Goal: Find specific page/section: Find specific page/section

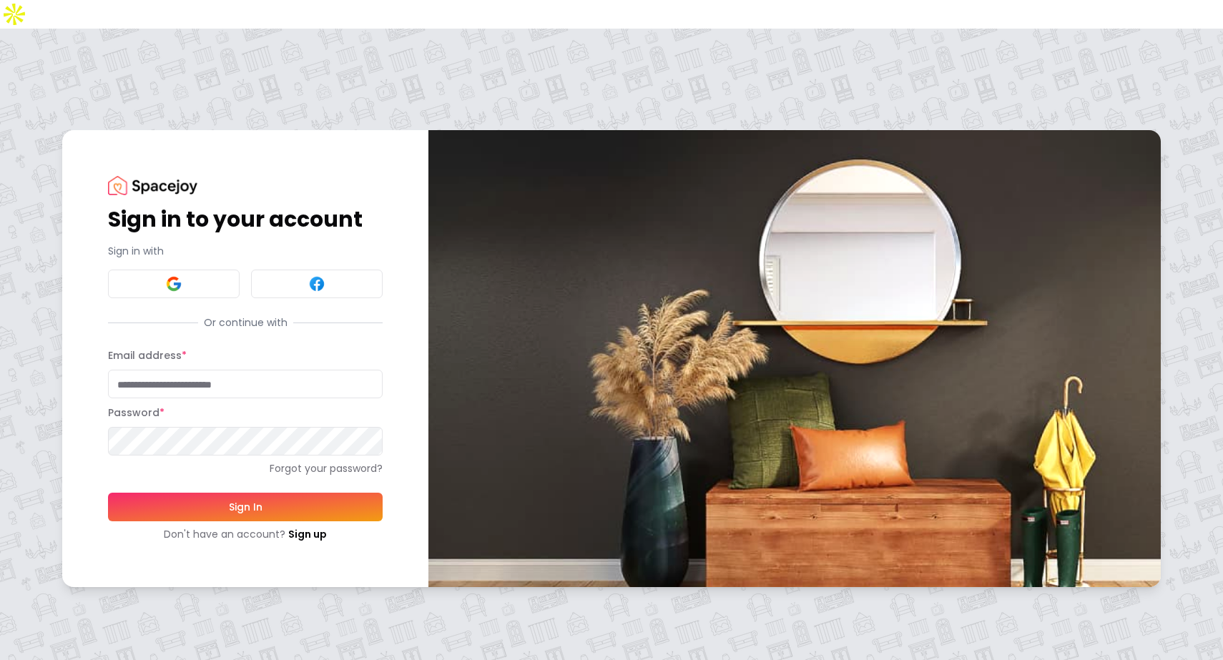
click at [190, 370] on input "Email address *" at bounding box center [245, 384] width 275 height 29
type input "**********"
click at [181, 493] on button "Sign In" at bounding box center [245, 507] width 275 height 29
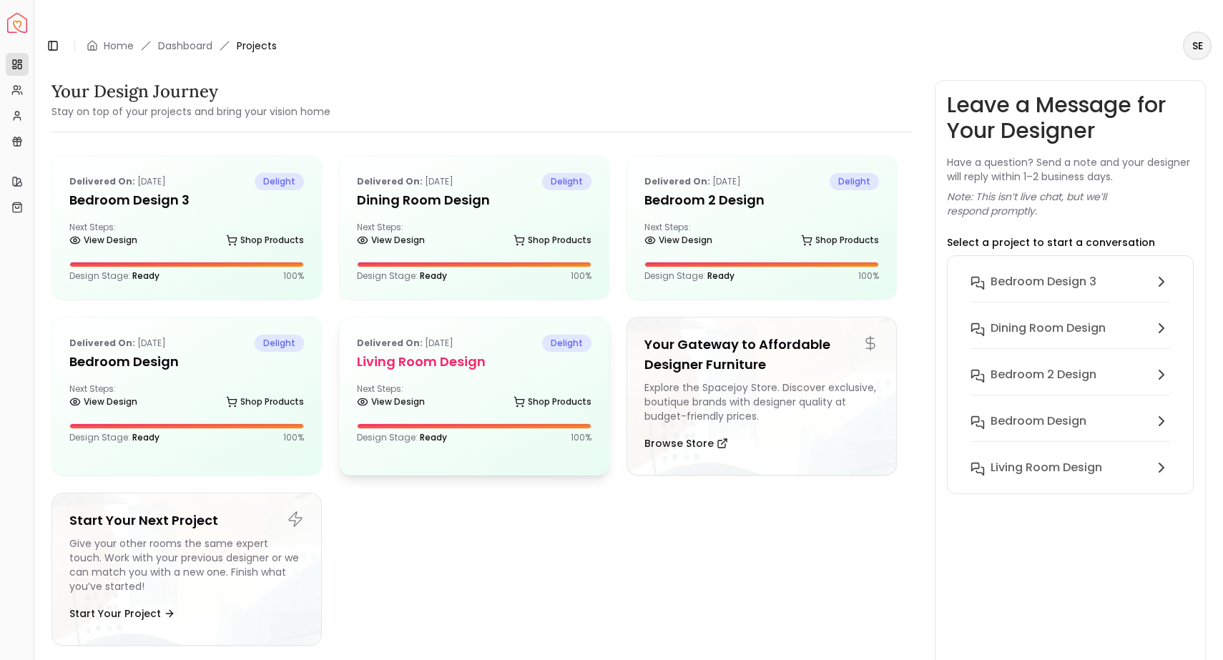
click at [469, 383] on div "Next Steps: View Design Shop Products" at bounding box center [474, 397] width 235 height 29
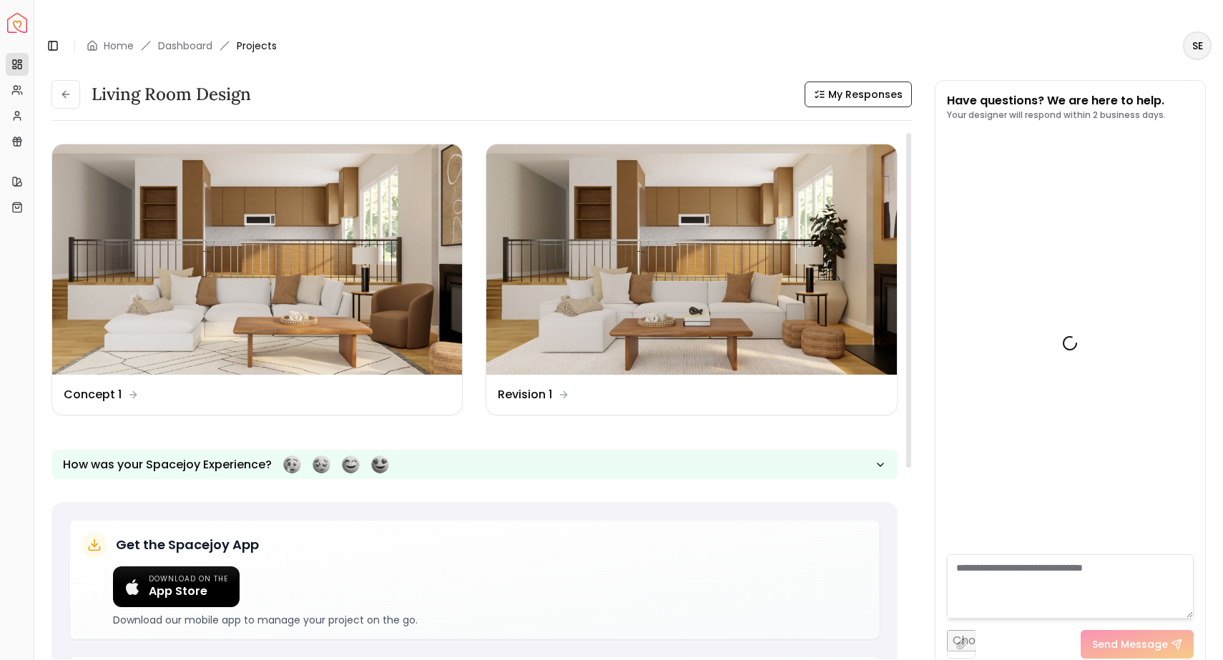
scroll to position [3386, 0]
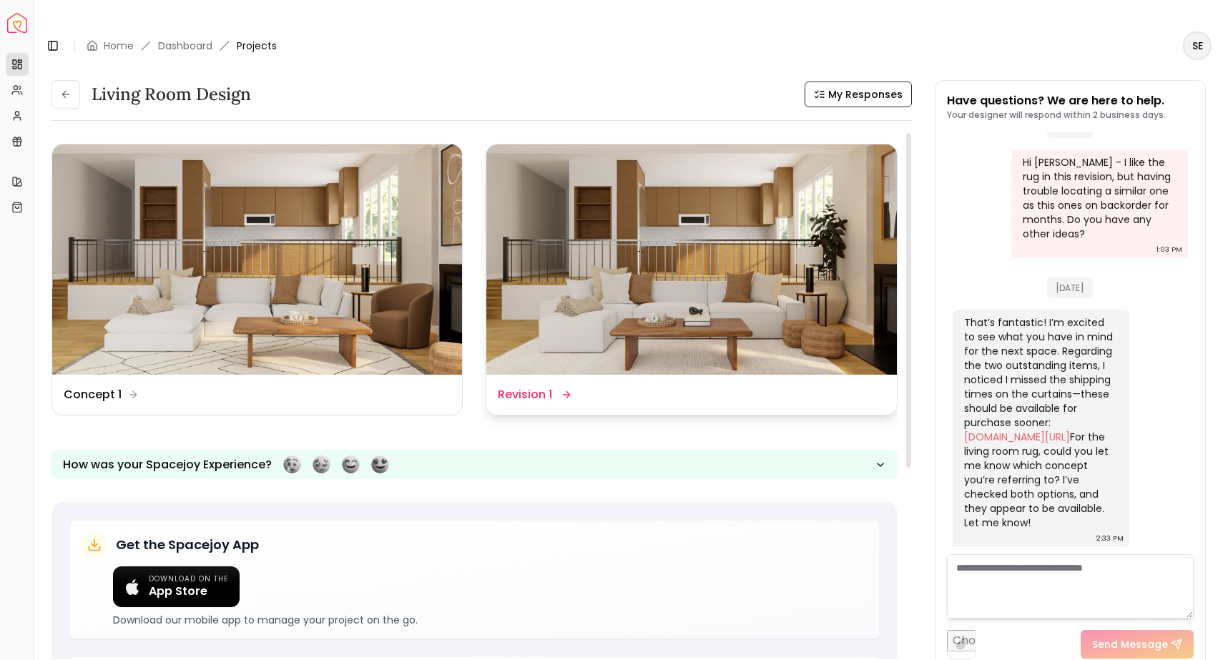
click at [568, 270] on img at bounding box center [691, 259] width 410 height 230
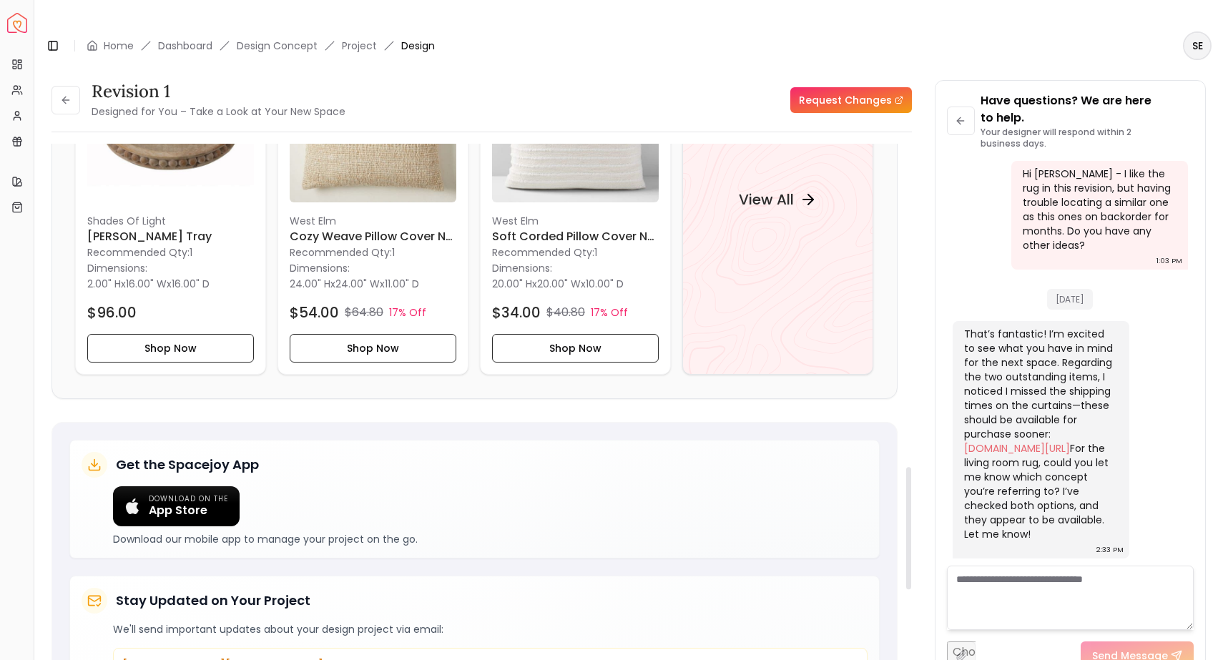
scroll to position [1183, 0]
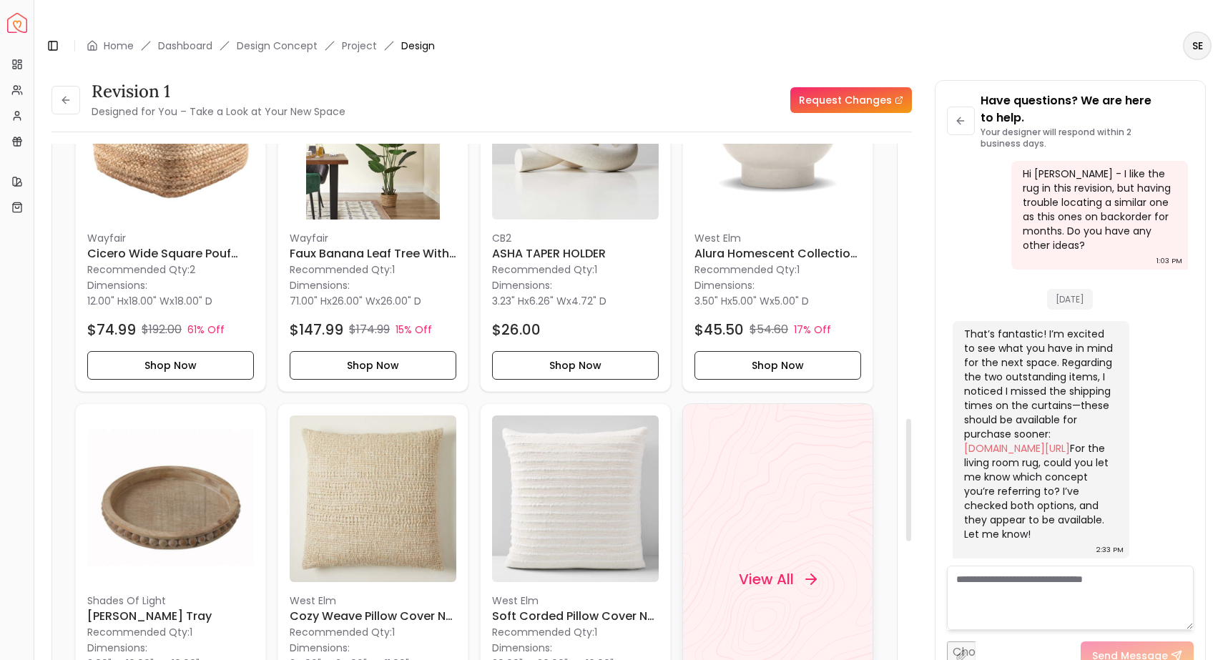
click at [755, 558] on div "View All" at bounding box center [777, 579] width 112 height 43
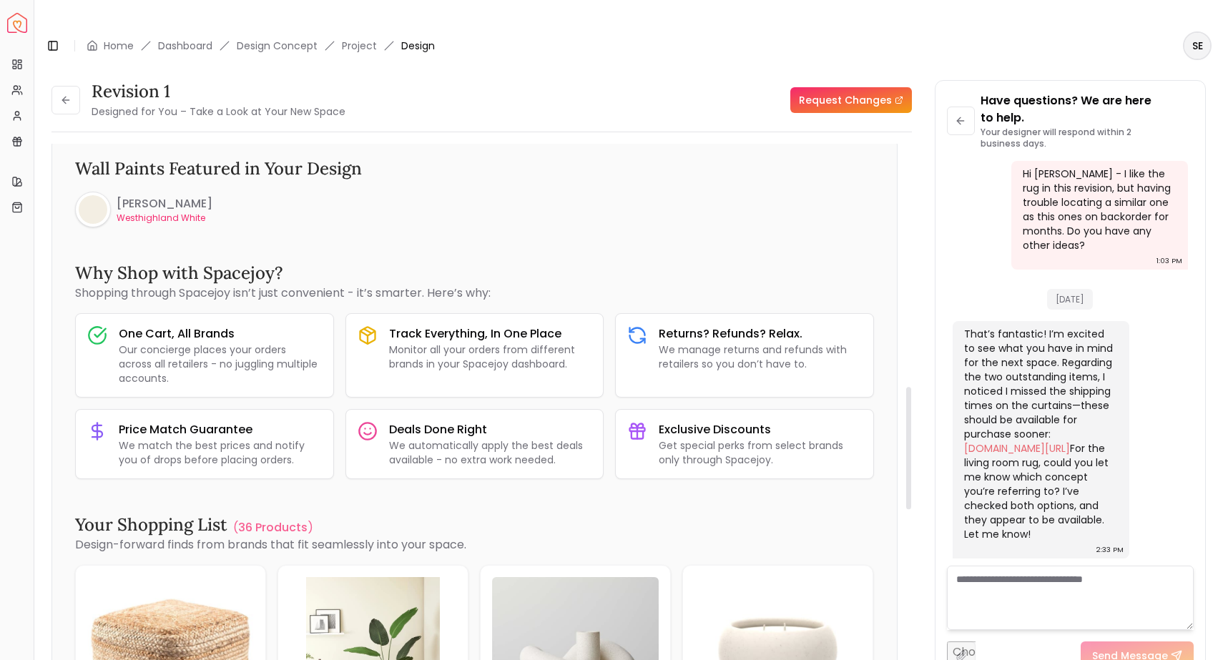
scroll to position [0, 0]
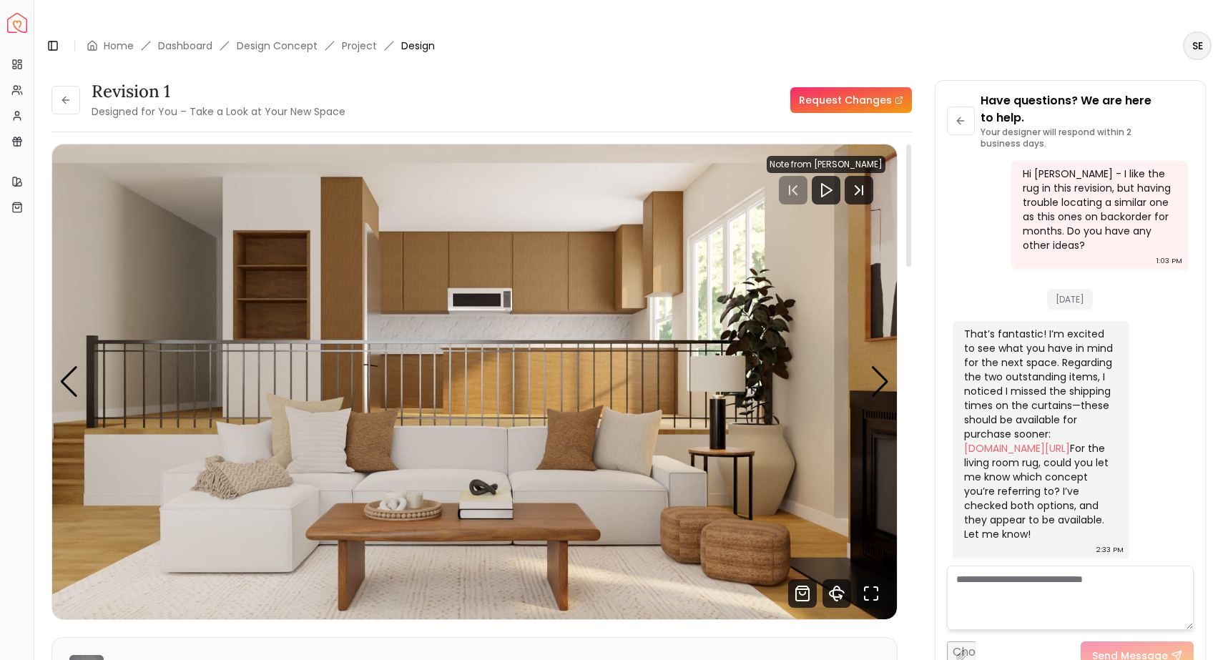
click at [591, 443] on img "1 / 4" at bounding box center [474, 381] width 844 height 475
click at [867, 353] on img "1 / 4" at bounding box center [474, 381] width 844 height 475
click at [880, 366] on div "Next slide" at bounding box center [879, 381] width 19 height 31
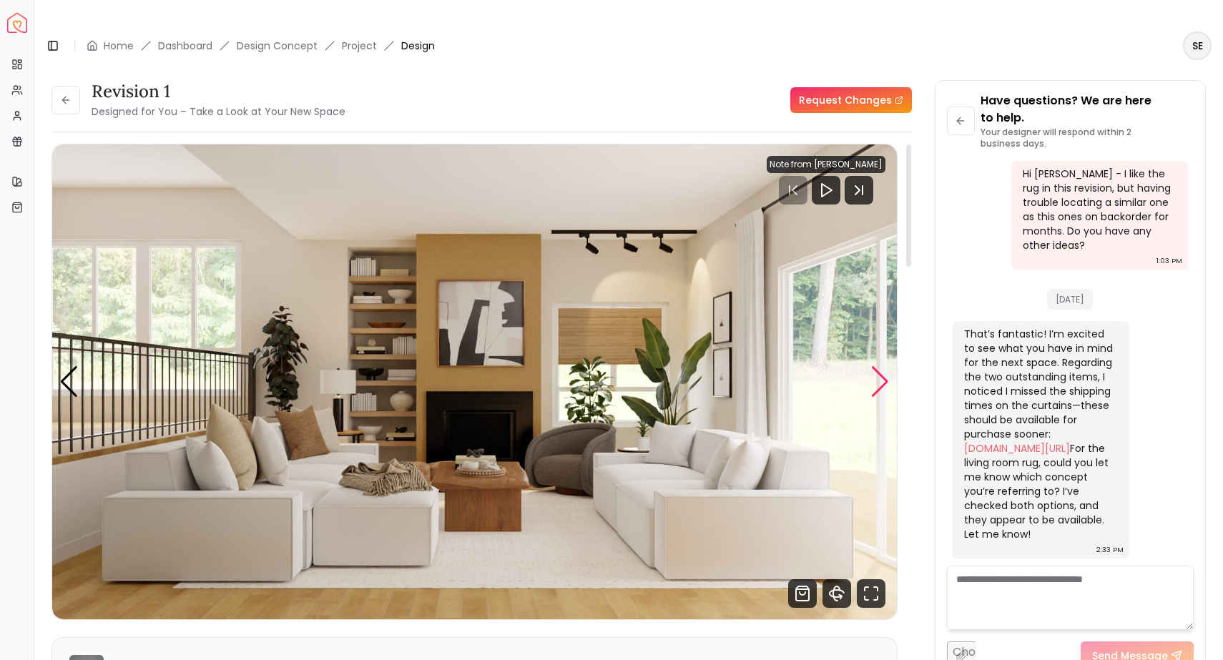
click at [880, 366] on div "Next slide" at bounding box center [879, 381] width 19 height 31
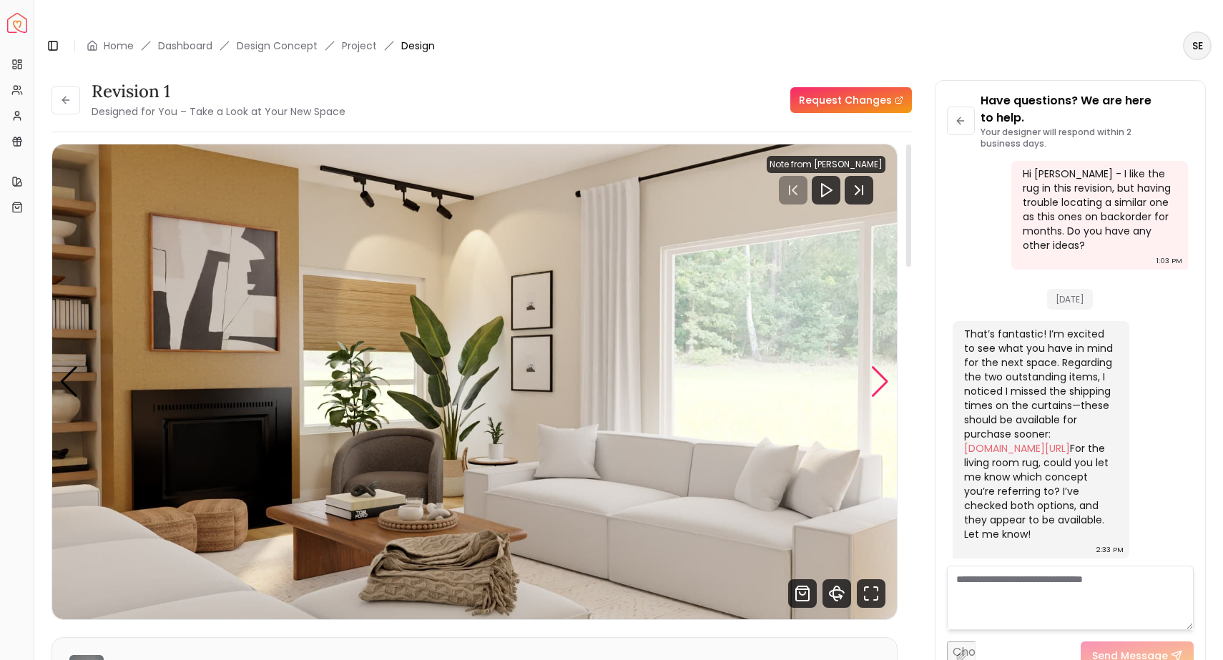
click at [880, 366] on div "Next slide" at bounding box center [879, 381] width 19 height 31
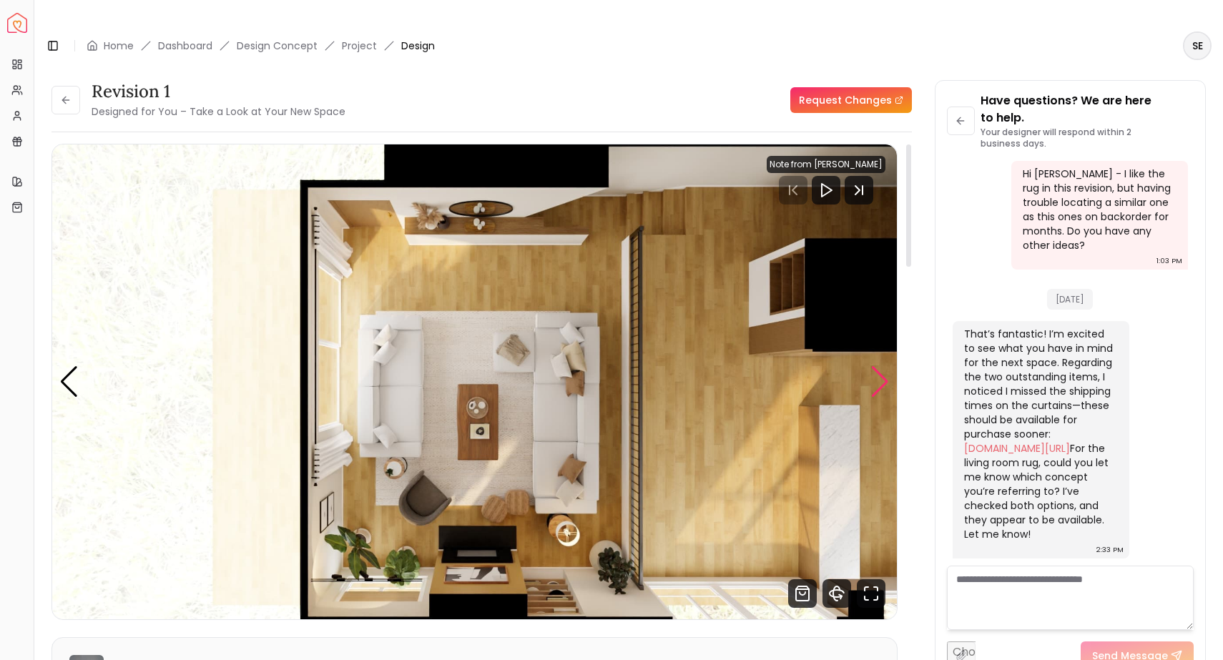
click at [880, 366] on div "Next slide" at bounding box center [879, 381] width 19 height 31
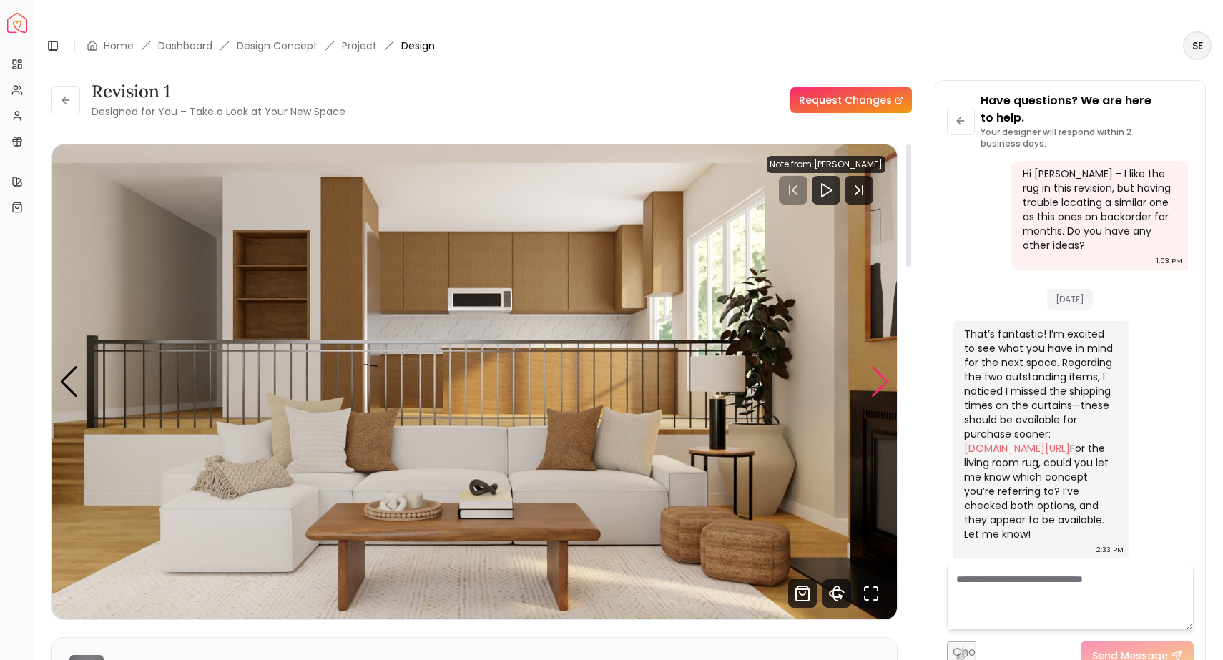
click at [880, 366] on div "Next slide" at bounding box center [879, 381] width 19 height 31
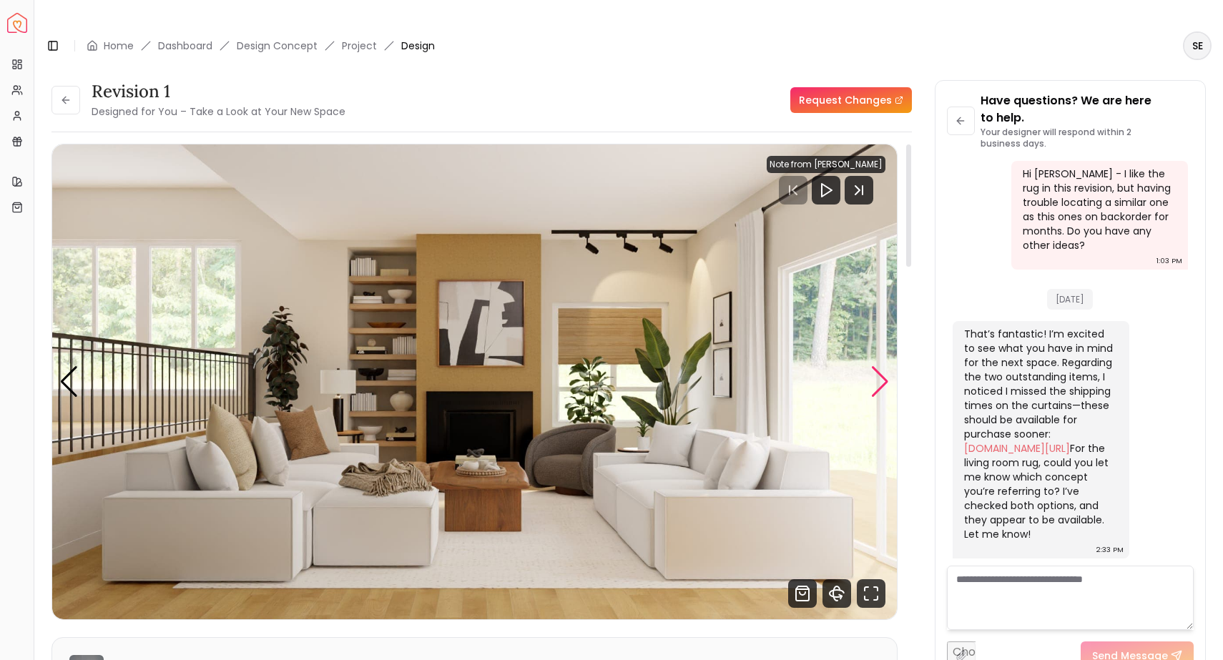
click at [880, 366] on div "Next slide" at bounding box center [879, 381] width 19 height 31
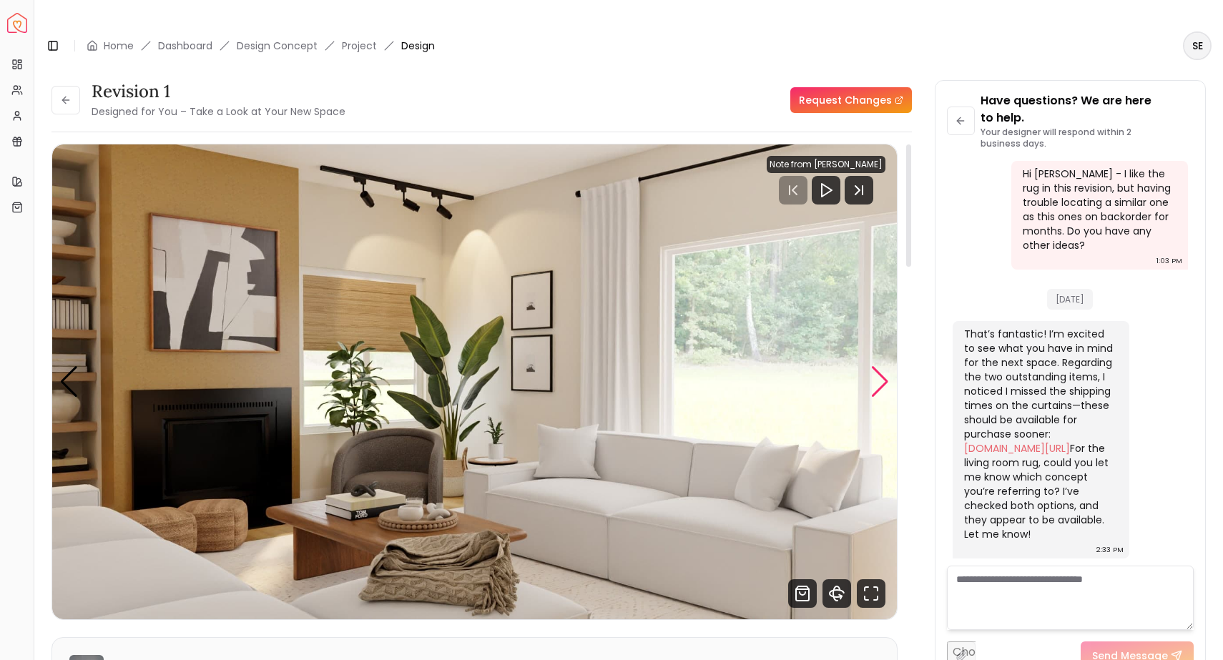
click at [880, 366] on div "Next slide" at bounding box center [879, 381] width 19 height 31
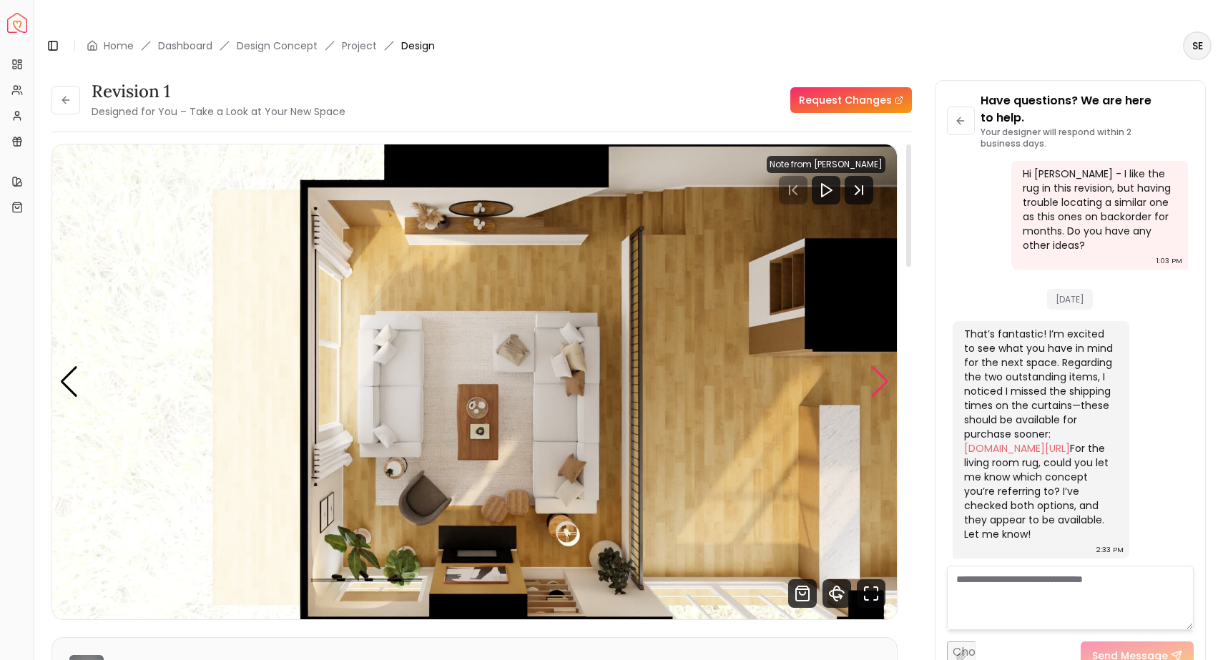
click at [880, 366] on div "Next slide" at bounding box center [879, 381] width 19 height 31
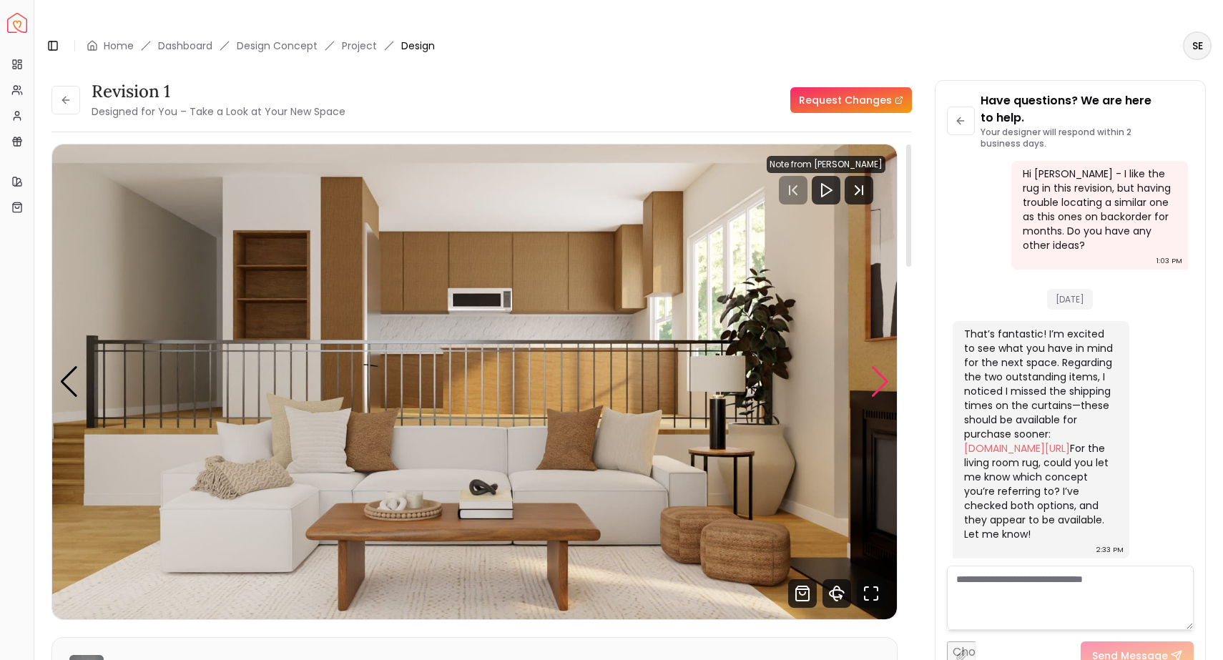
click at [880, 366] on div "Next slide" at bounding box center [879, 381] width 19 height 31
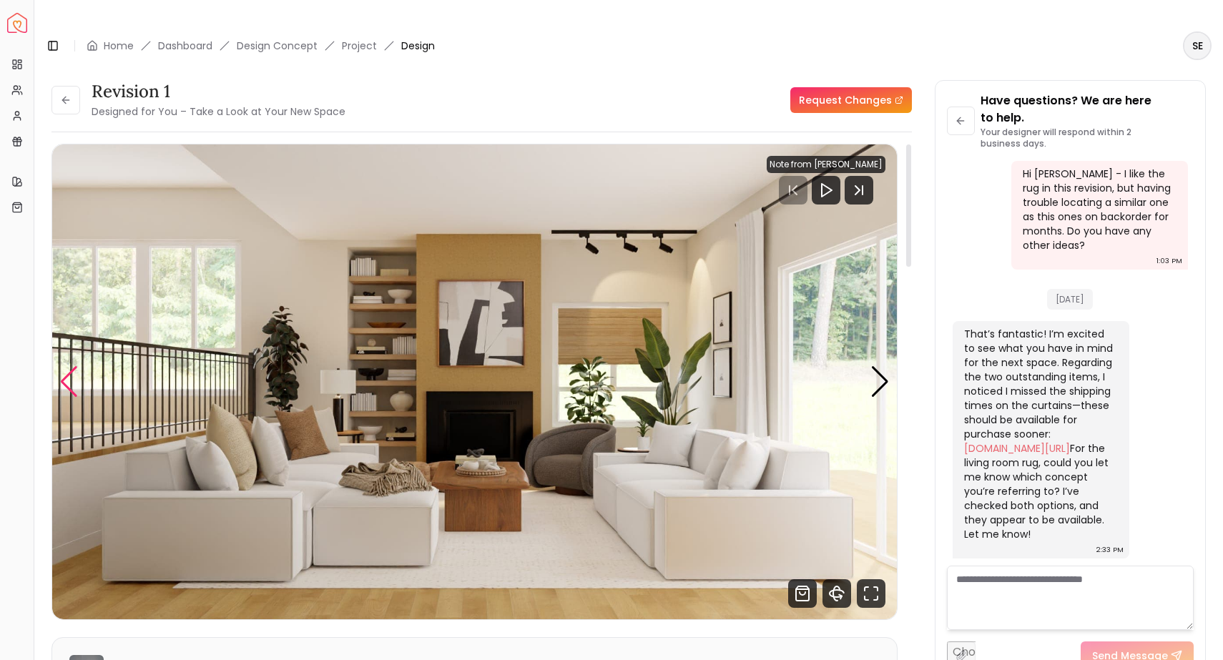
click at [70, 366] on div "Previous slide" at bounding box center [68, 381] width 19 height 31
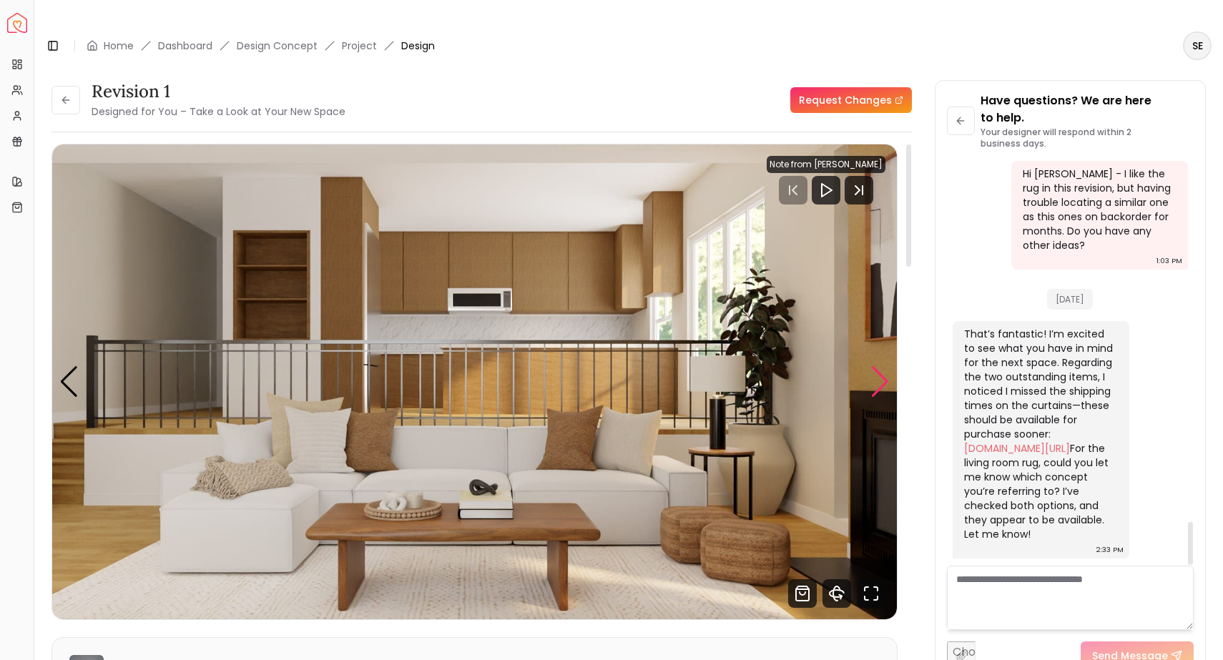
click at [885, 366] on div "Next slide" at bounding box center [879, 381] width 19 height 31
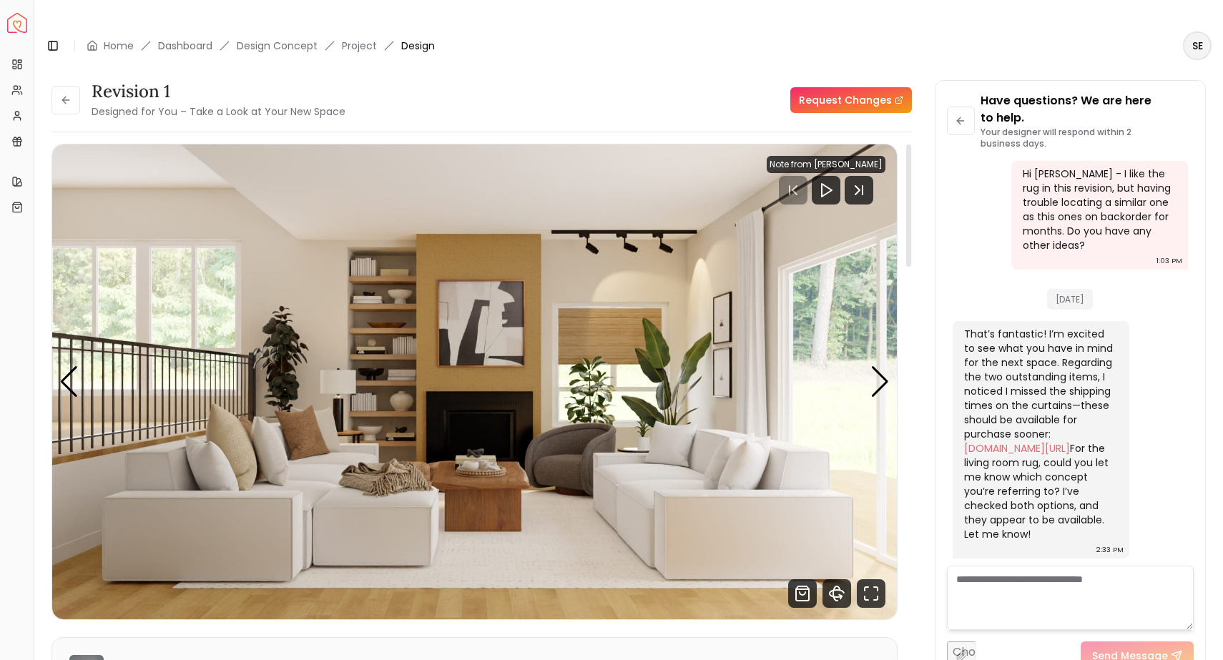
click at [896, 357] on div "--:-- --:-- Note from Kaitlyn Zill Pannellum Loading... Start" at bounding box center [474, 382] width 846 height 476
click at [858, 346] on img "2 / 4" at bounding box center [474, 381] width 844 height 475
click at [849, 346] on img "2 / 4" at bounding box center [474, 381] width 844 height 475
click at [879, 366] on div "Next slide" at bounding box center [879, 381] width 19 height 31
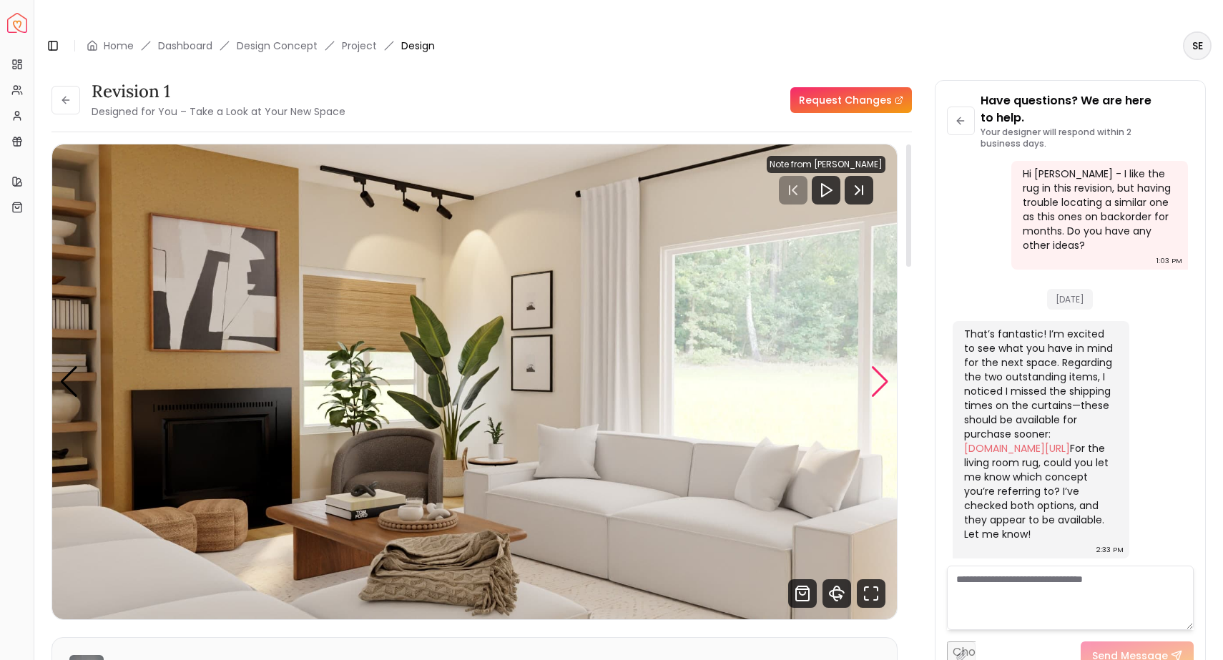
click at [879, 366] on div "Next slide" at bounding box center [879, 381] width 19 height 31
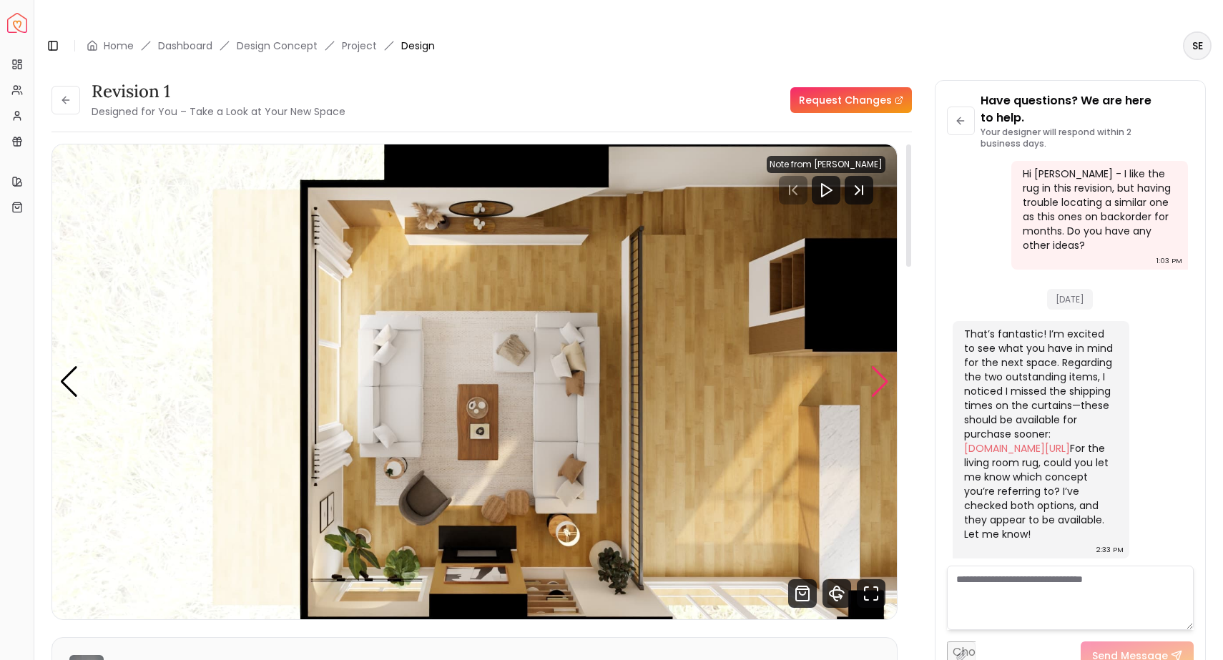
click at [879, 366] on div "Next slide" at bounding box center [879, 381] width 19 height 31
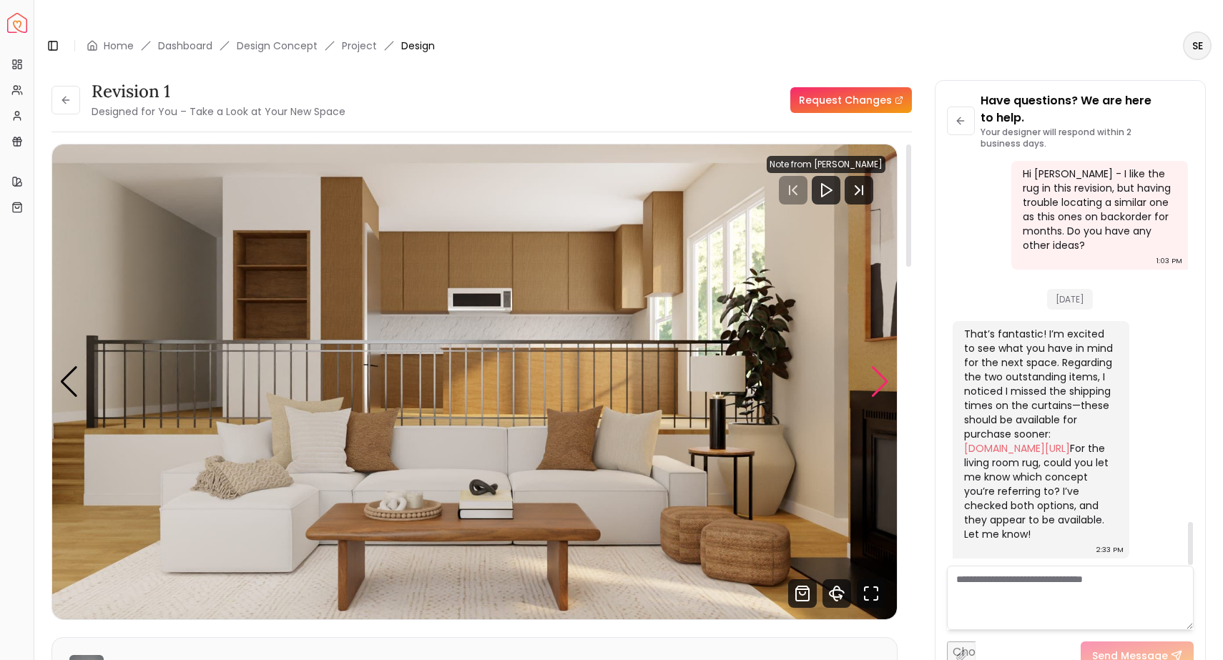
click at [882, 366] on div "Next slide" at bounding box center [879, 381] width 19 height 31
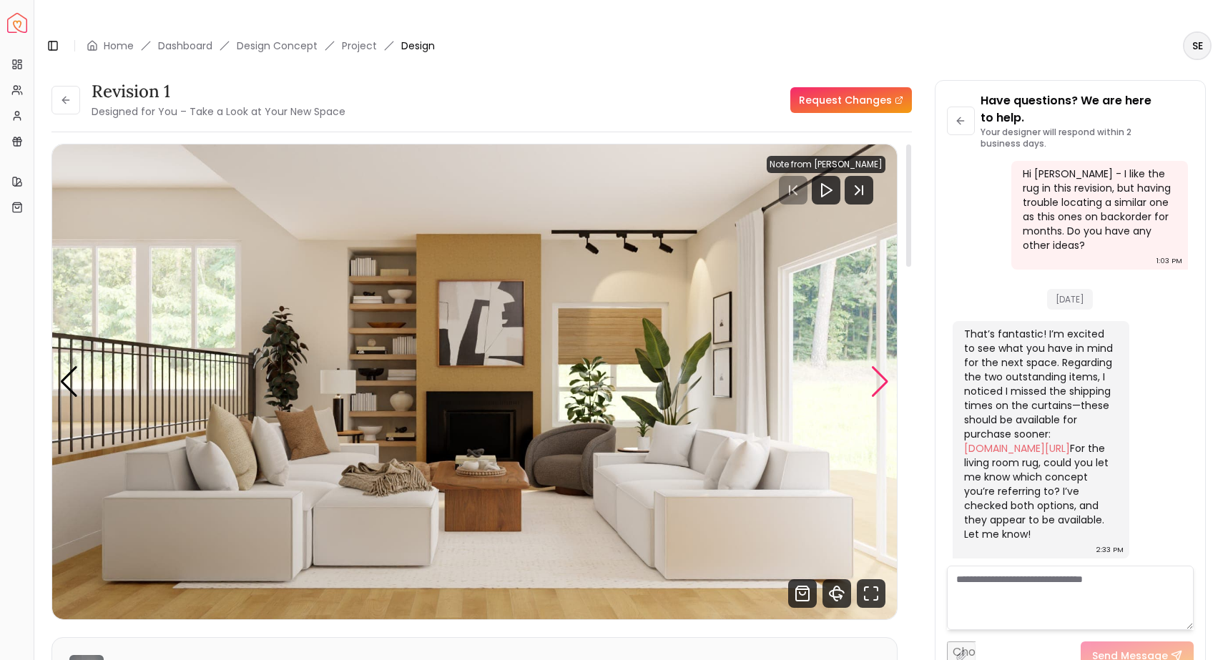
click at [882, 366] on div "Next slide" at bounding box center [879, 381] width 19 height 31
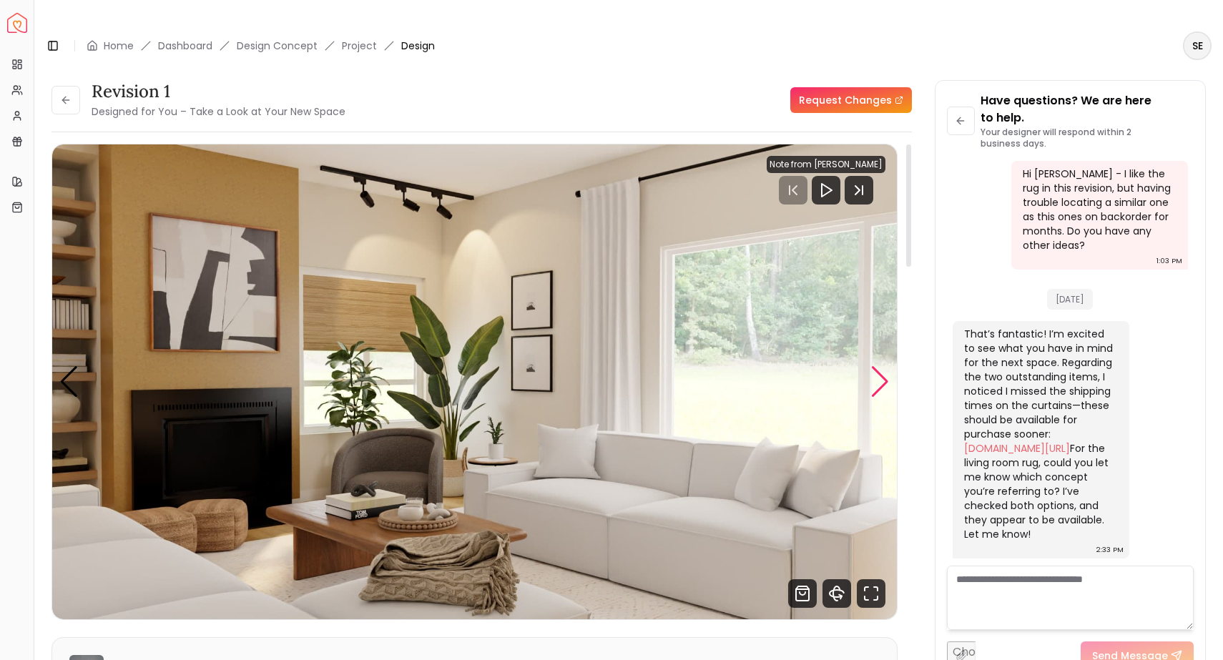
click at [882, 366] on div "Next slide" at bounding box center [879, 381] width 19 height 31
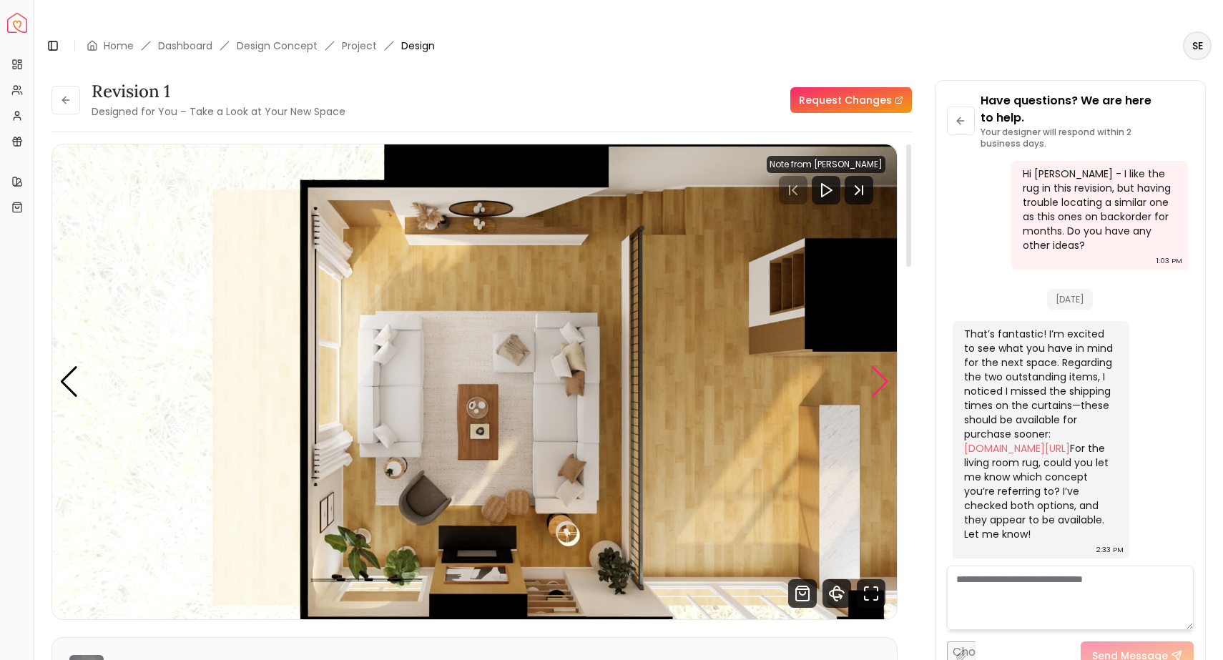
click at [882, 366] on div "Next slide" at bounding box center [879, 381] width 19 height 31
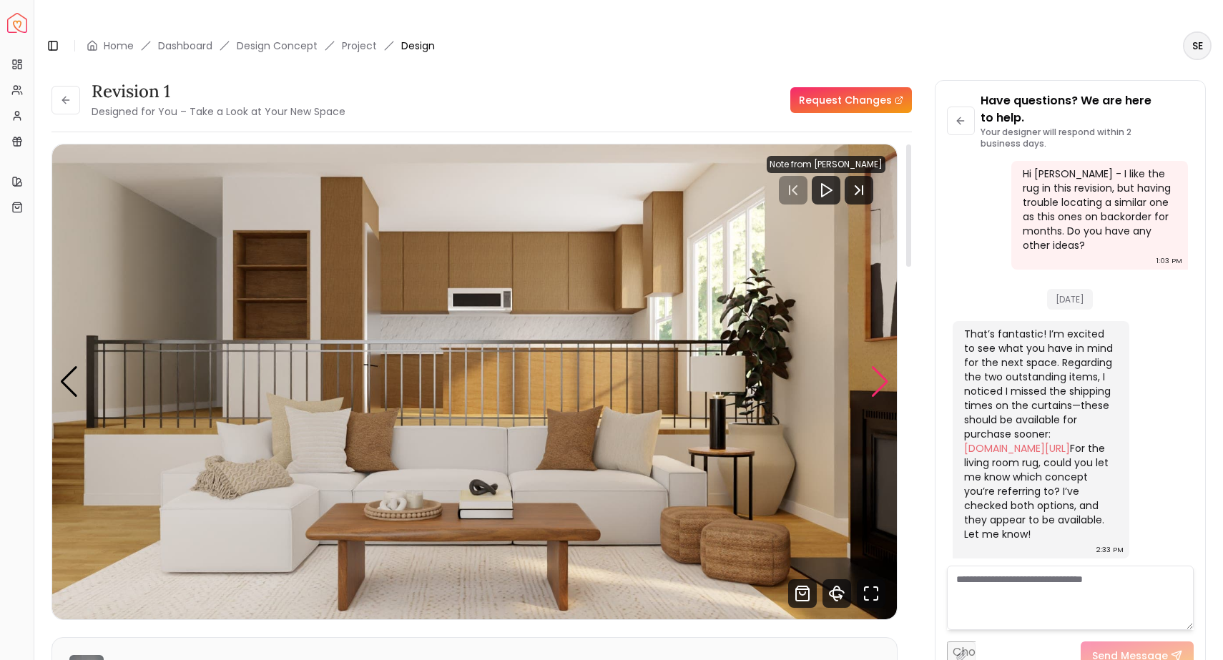
click at [882, 366] on div "Next slide" at bounding box center [879, 381] width 19 height 31
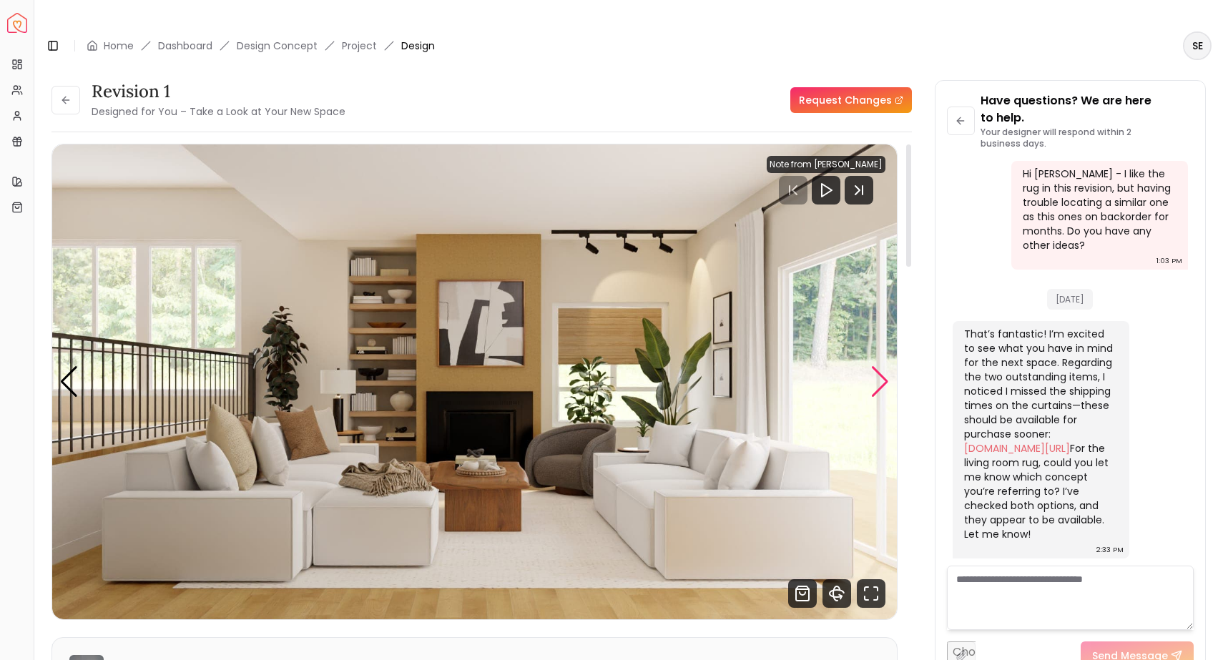
click at [882, 366] on div "Next slide" at bounding box center [879, 381] width 19 height 31
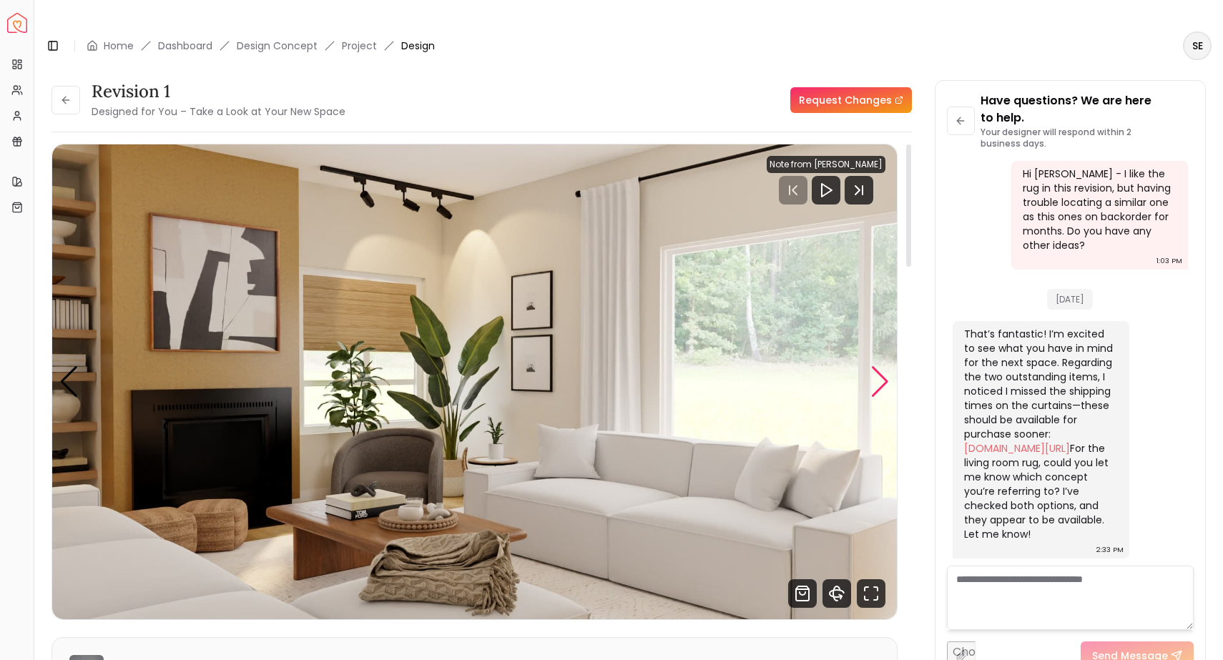
click at [882, 366] on div "Next slide" at bounding box center [879, 381] width 19 height 31
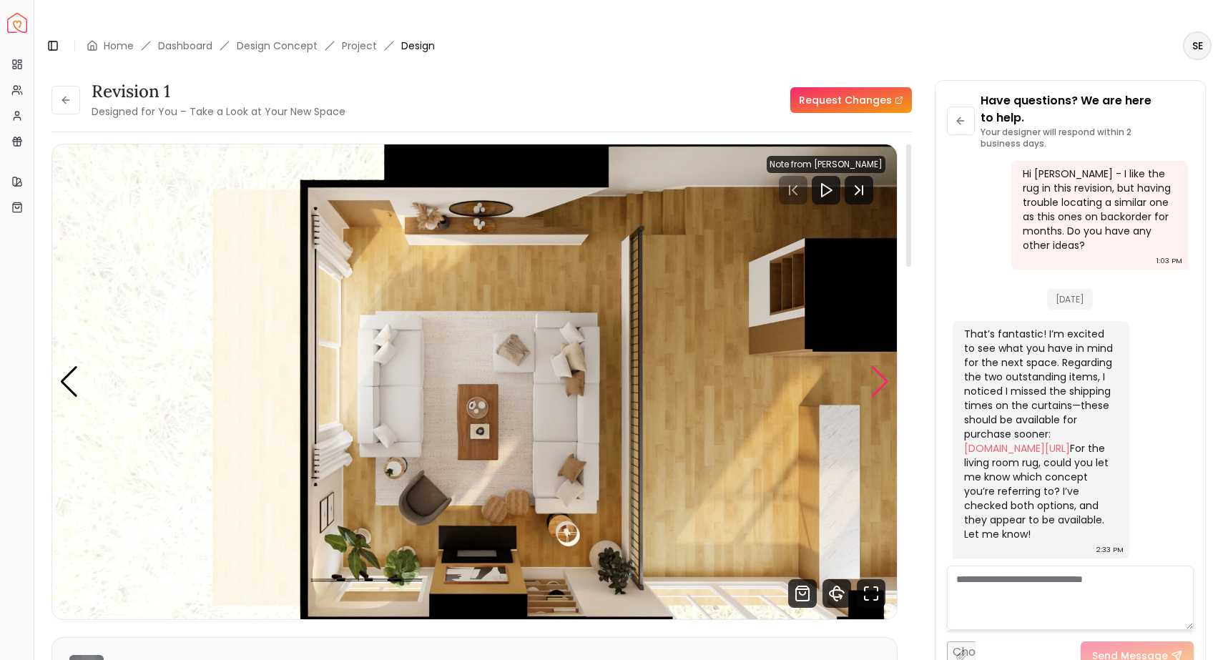
click at [882, 366] on div "Next slide" at bounding box center [879, 381] width 19 height 31
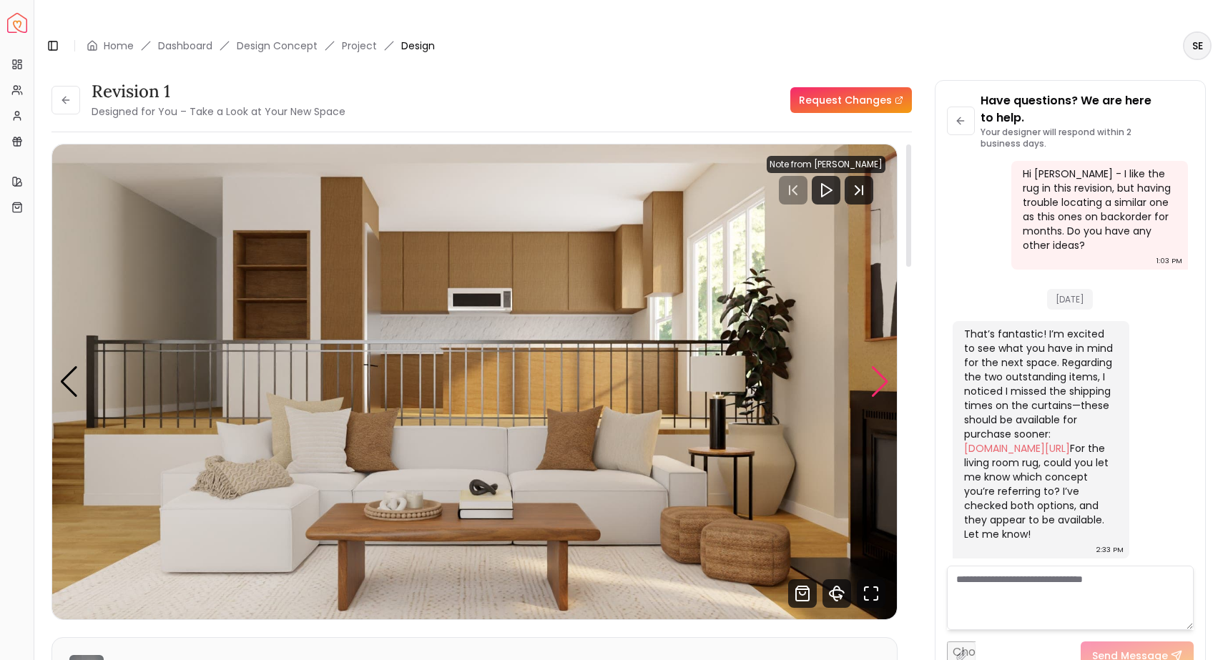
click at [882, 366] on div "Next slide" at bounding box center [879, 381] width 19 height 31
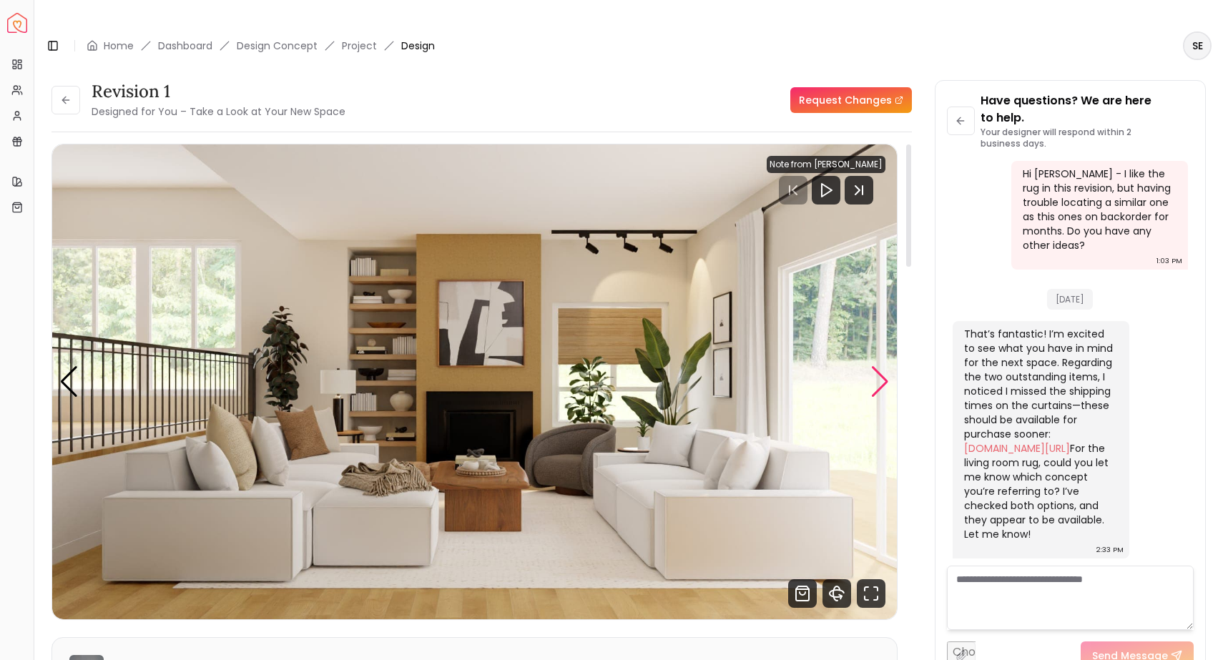
click at [882, 366] on div "Next slide" at bounding box center [879, 381] width 19 height 31
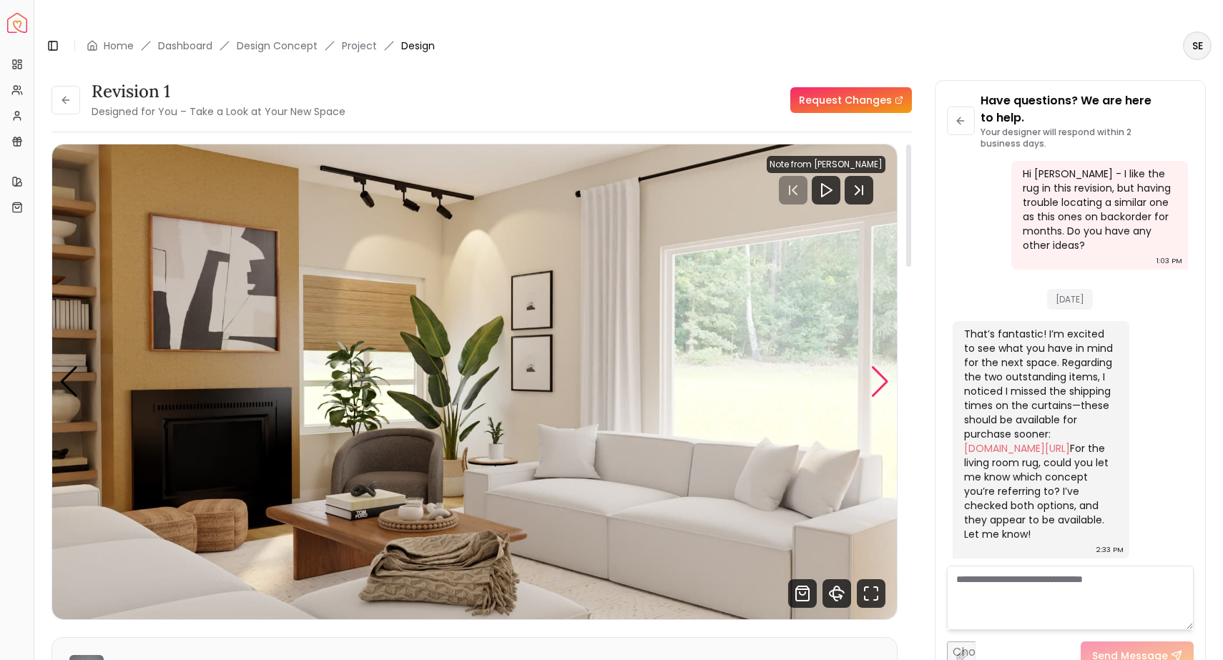
click at [882, 366] on div "Next slide" at bounding box center [879, 381] width 19 height 31
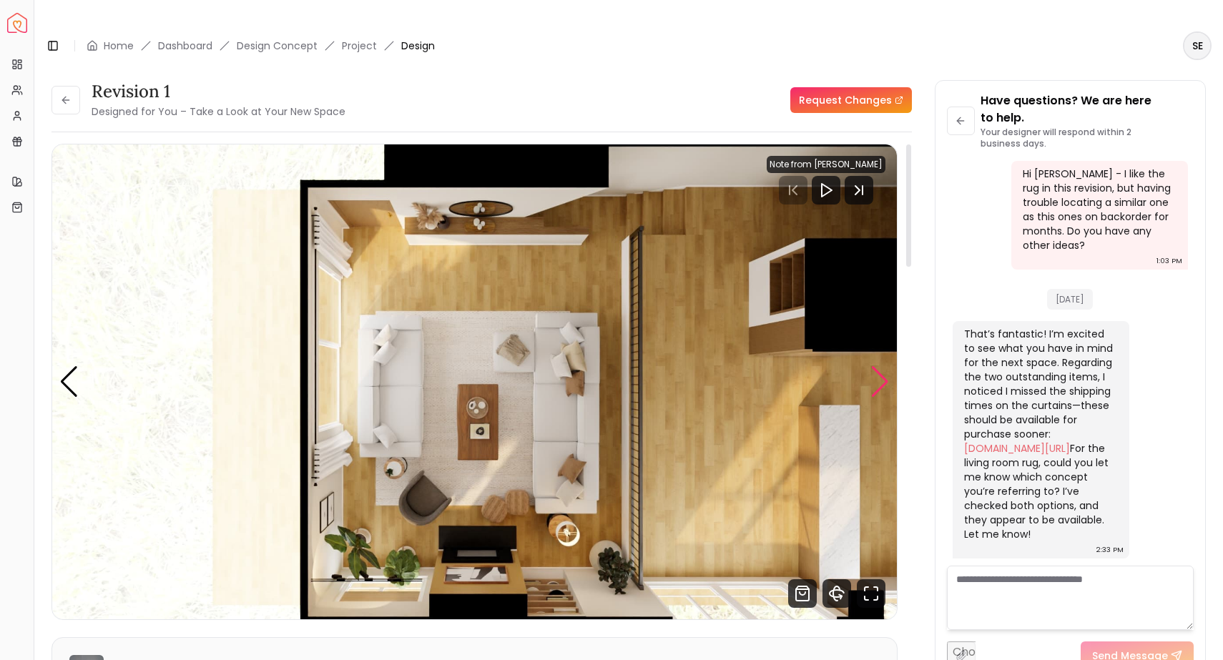
click at [882, 366] on div "Next slide" at bounding box center [879, 381] width 19 height 31
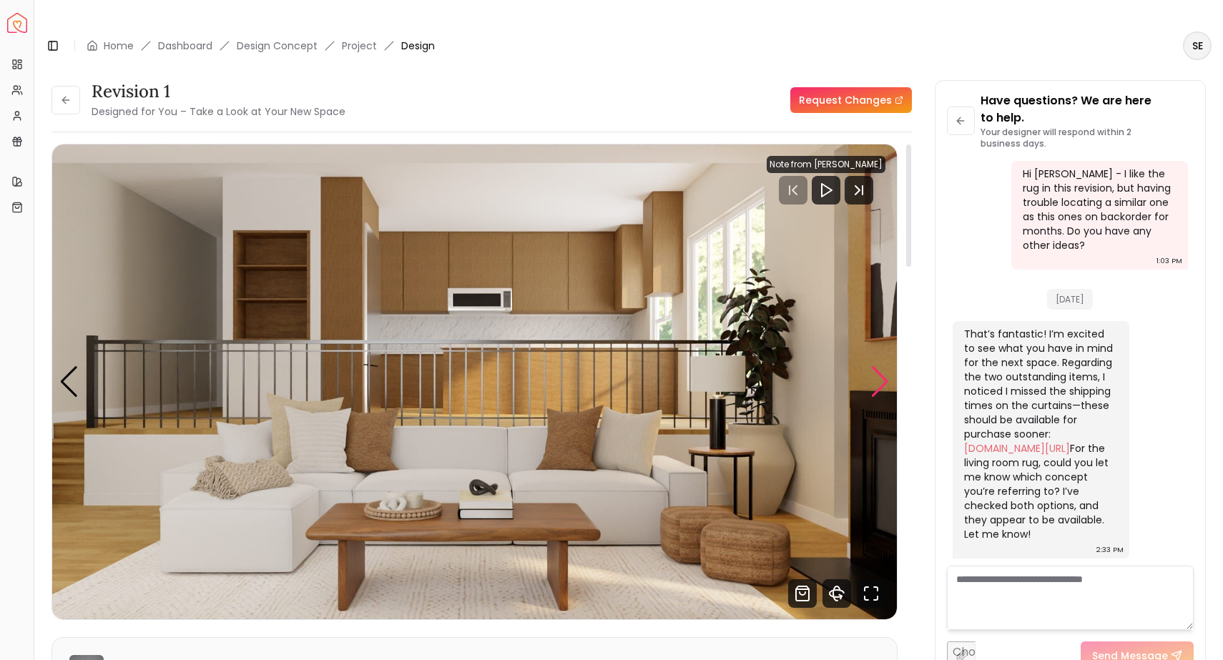
click at [882, 366] on div "Next slide" at bounding box center [879, 381] width 19 height 31
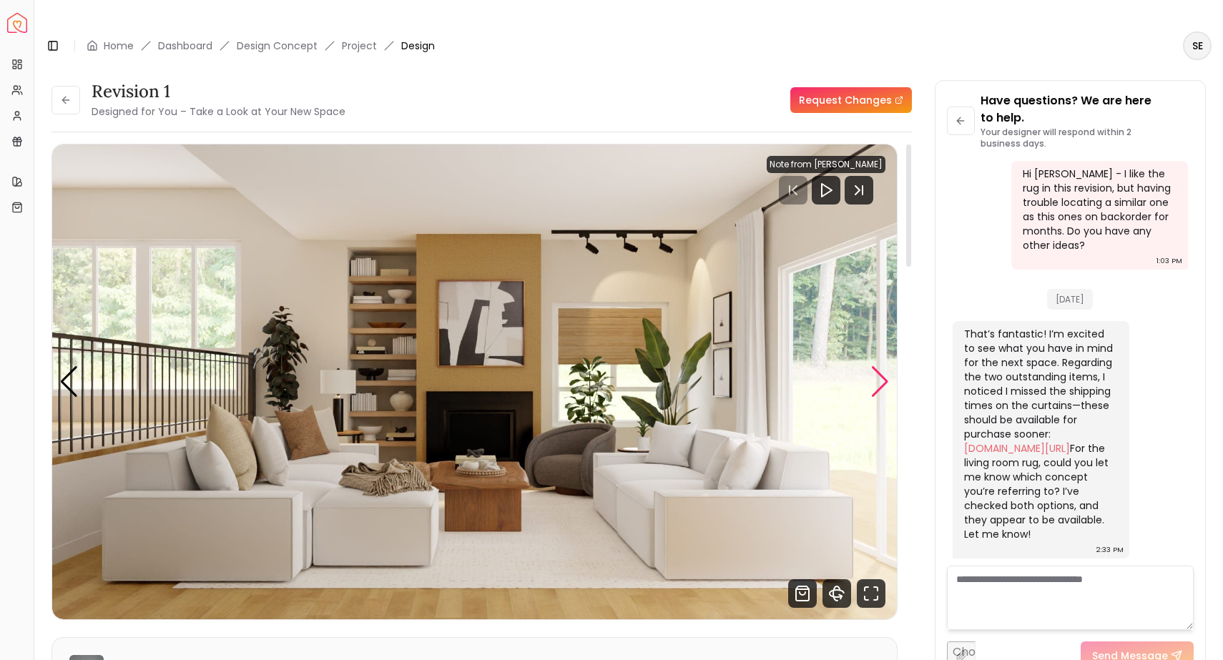
click at [882, 366] on div "Next slide" at bounding box center [879, 381] width 19 height 31
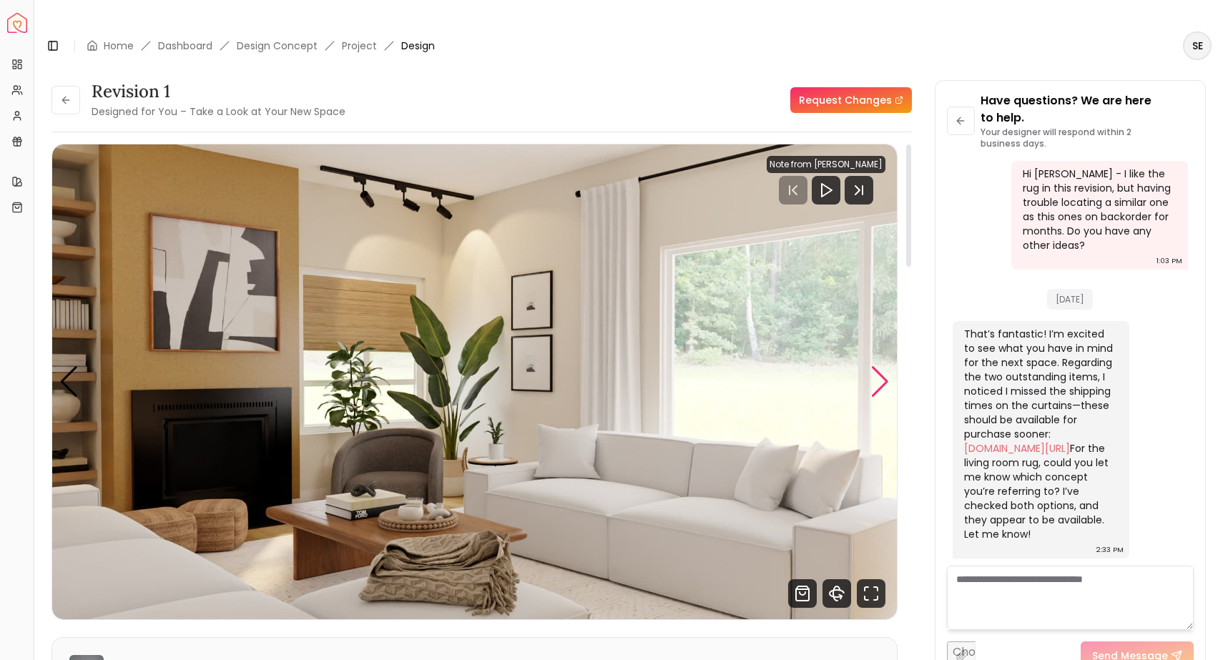
click at [882, 366] on div "Next slide" at bounding box center [879, 381] width 19 height 31
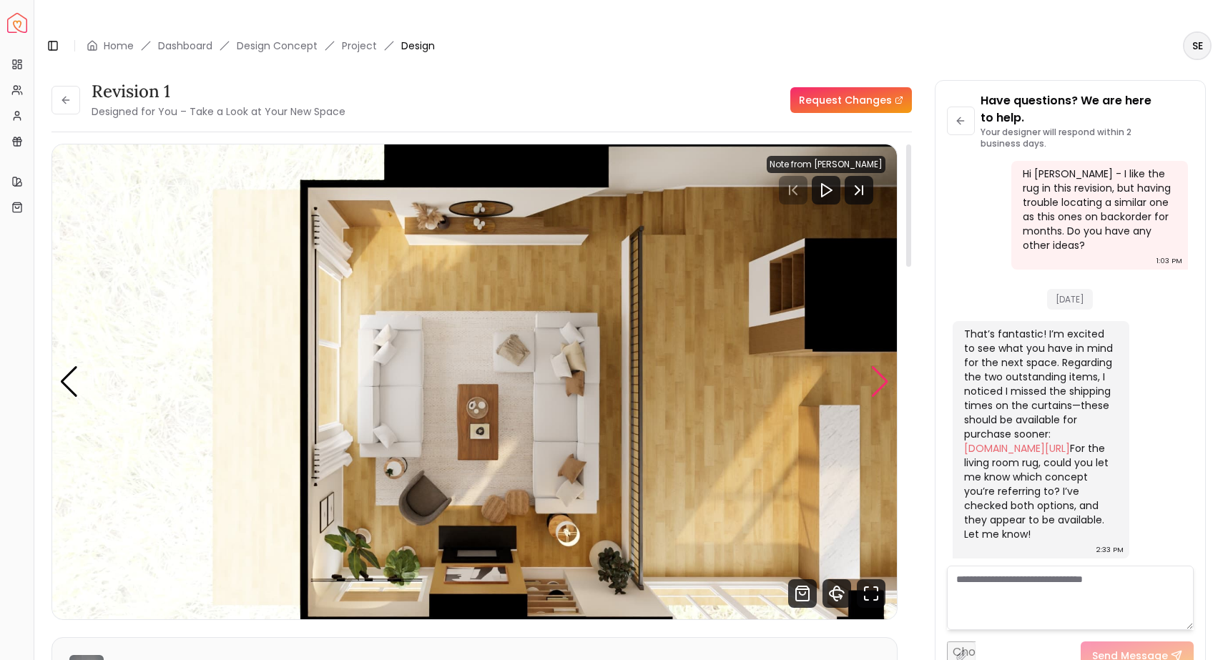
click at [882, 366] on div "Next slide" at bounding box center [879, 381] width 19 height 31
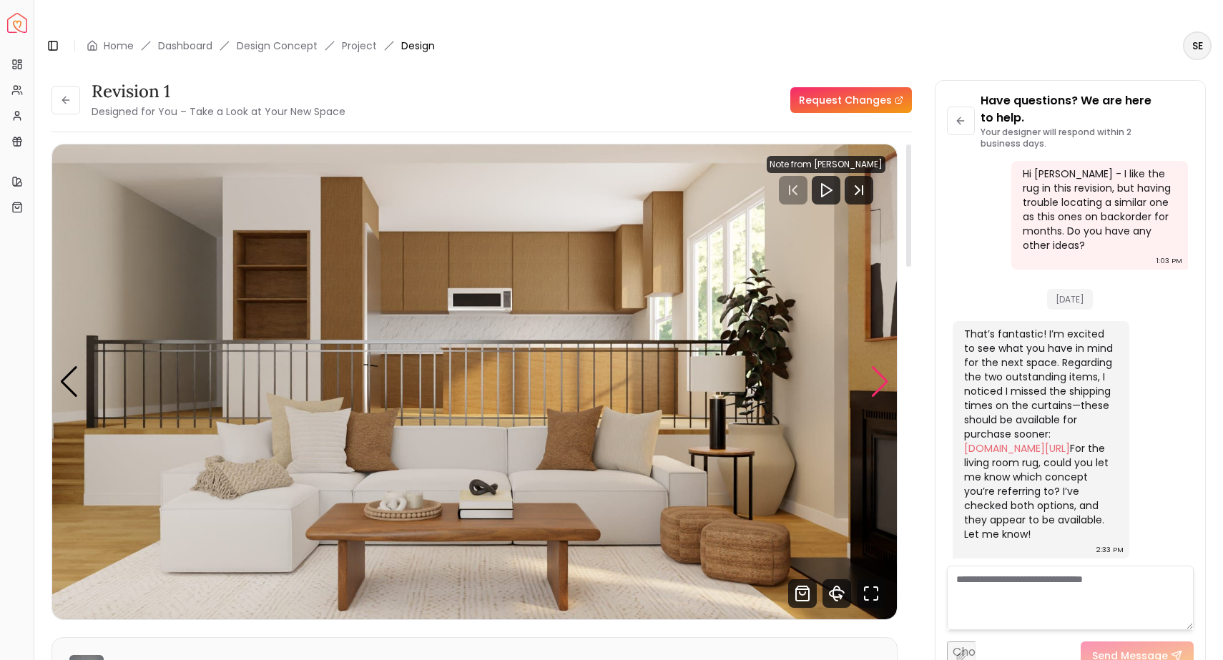
click at [882, 366] on div "Next slide" at bounding box center [879, 381] width 19 height 31
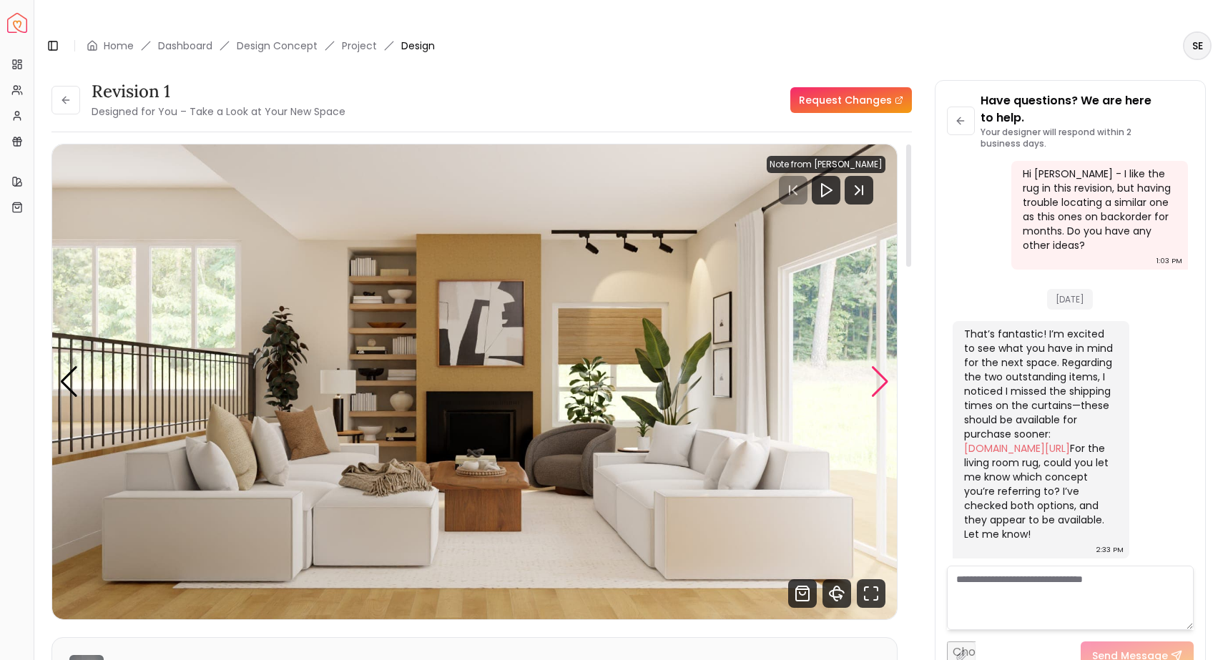
click at [882, 366] on div "Next slide" at bounding box center [879, 381] width 19 height 31
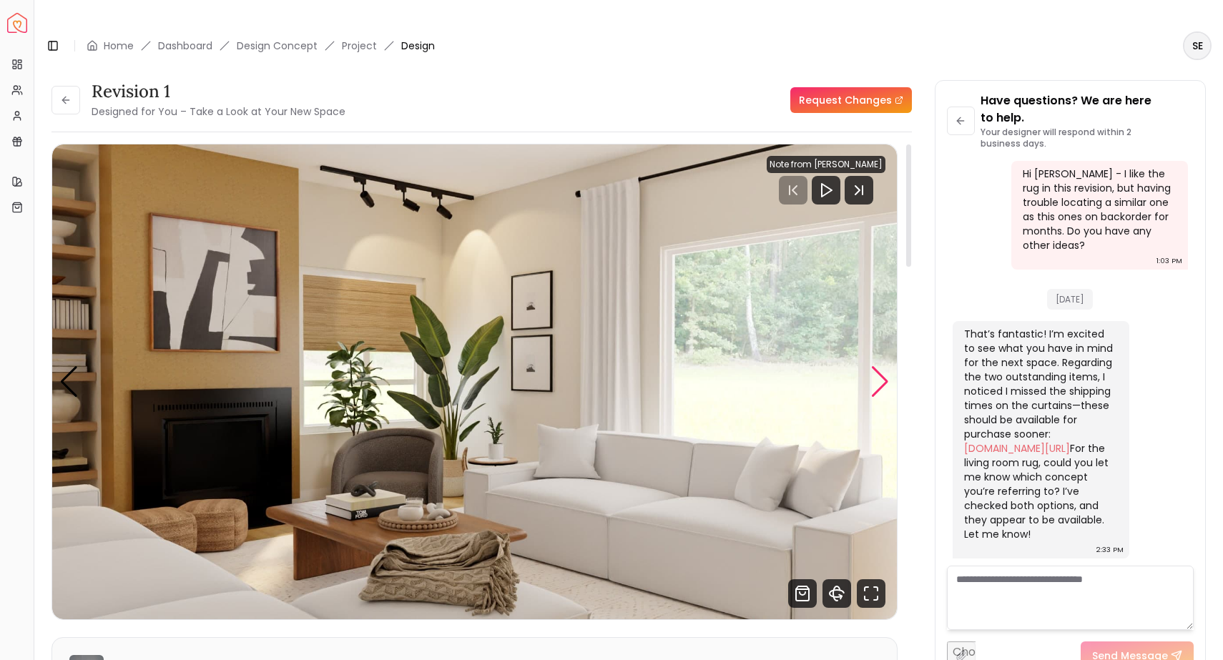
click at [882, 366] on div "Next slide" at bounding box center [879, 381] width 19 height 31
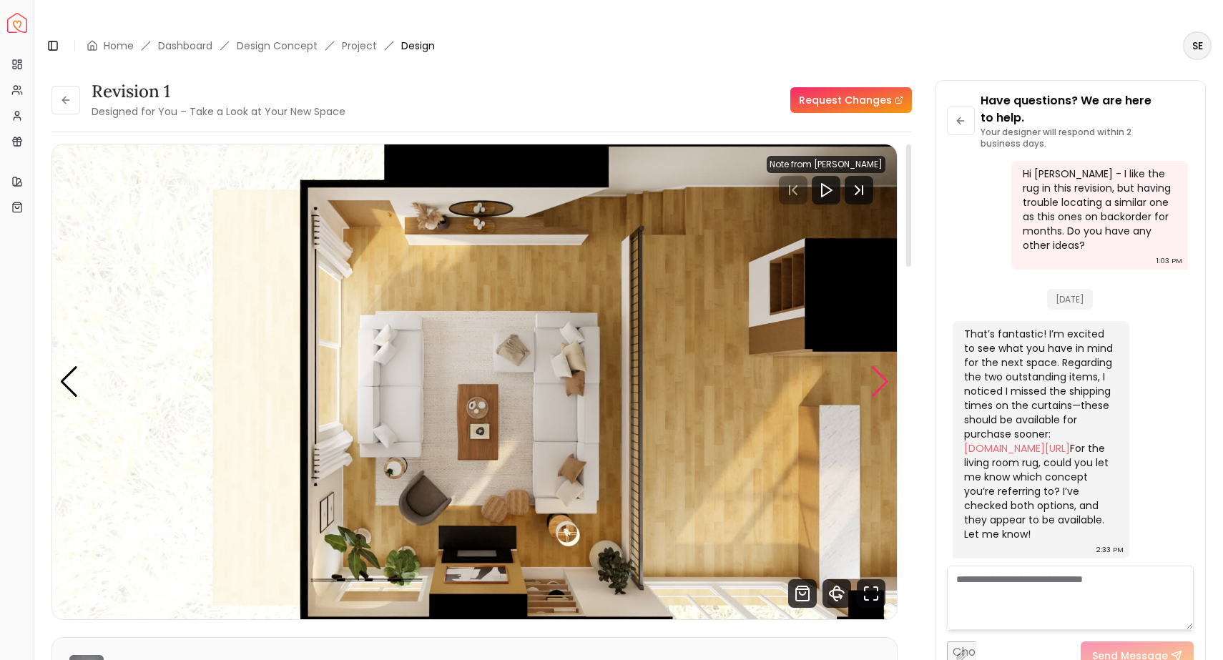
click at [882, 366] on div "Next slide" at bounding box center [879, 381] width 19 height 31
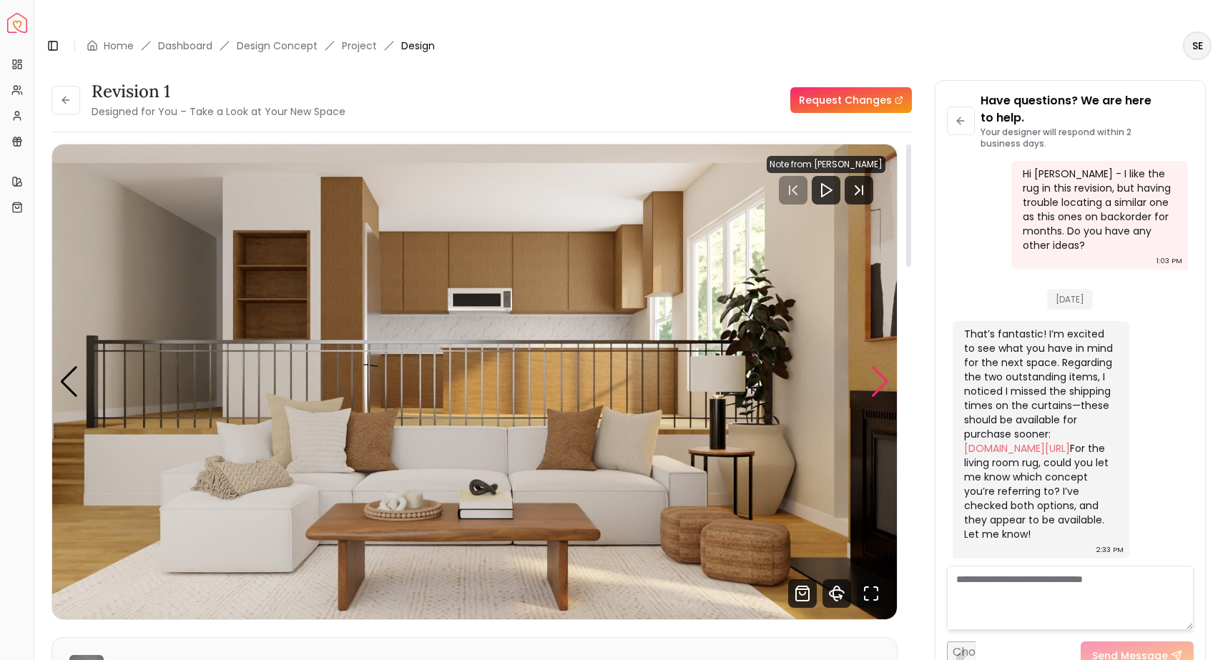
click at [882, 366] on div "Next slide" at bounding box center [879, 381] width 19 height 31
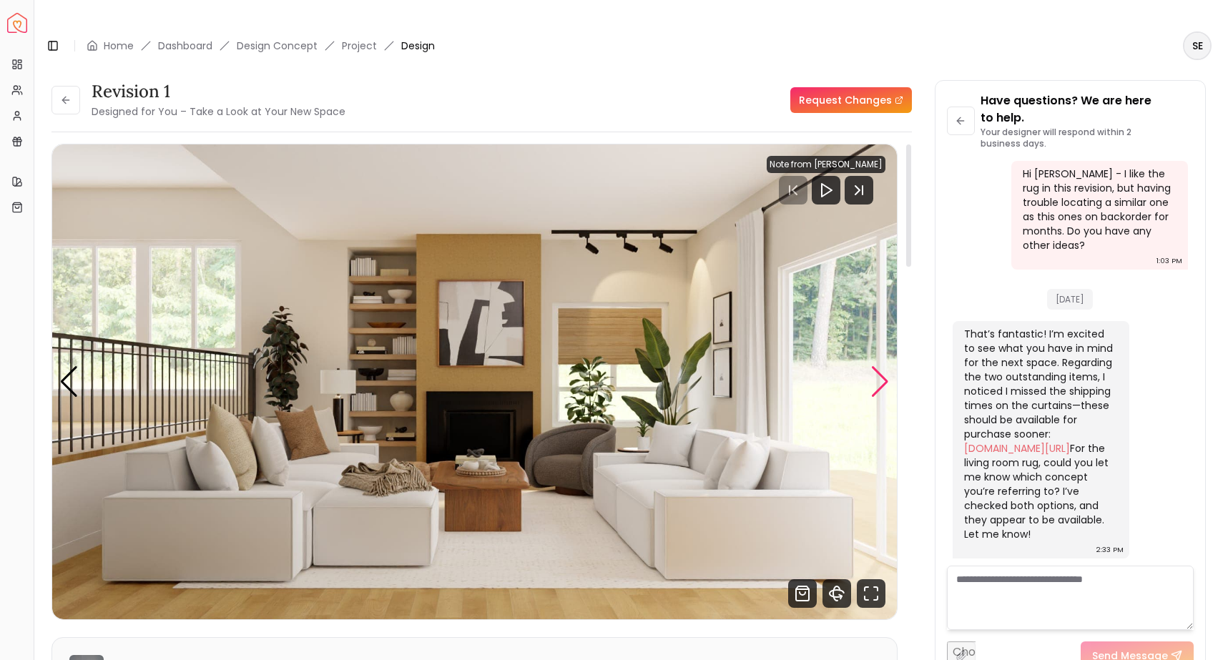
click at [882, 366] on div "Next slide" at bounding box center [879, 381] width 19 height 31
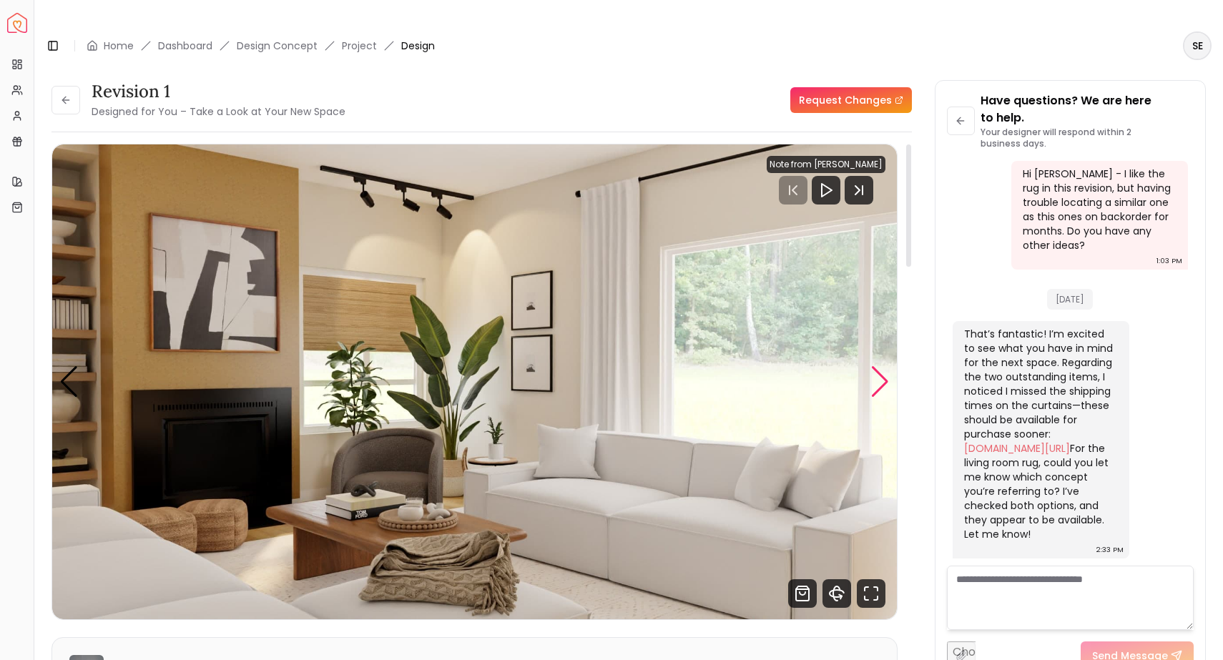
click at [880, 366] on div "Next slide" at bounding box center [879, 381] width 19 height 31
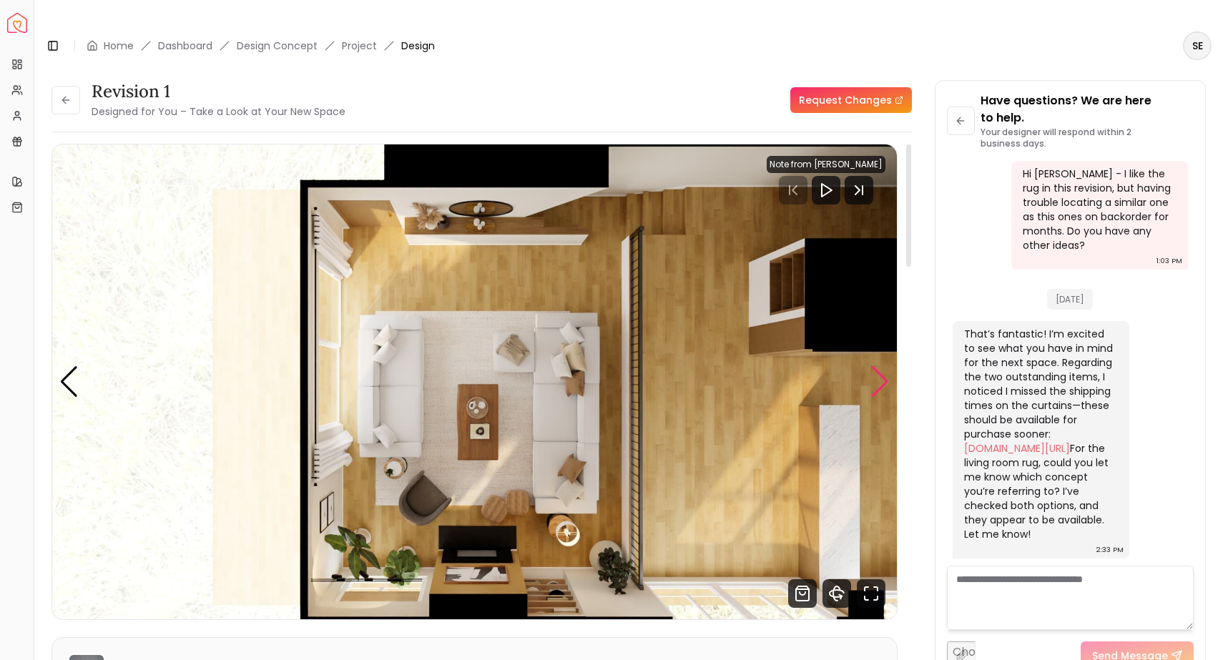
click at [880, 366] on div "Next slide" at bounding box center [879, 381] width 19 height 31
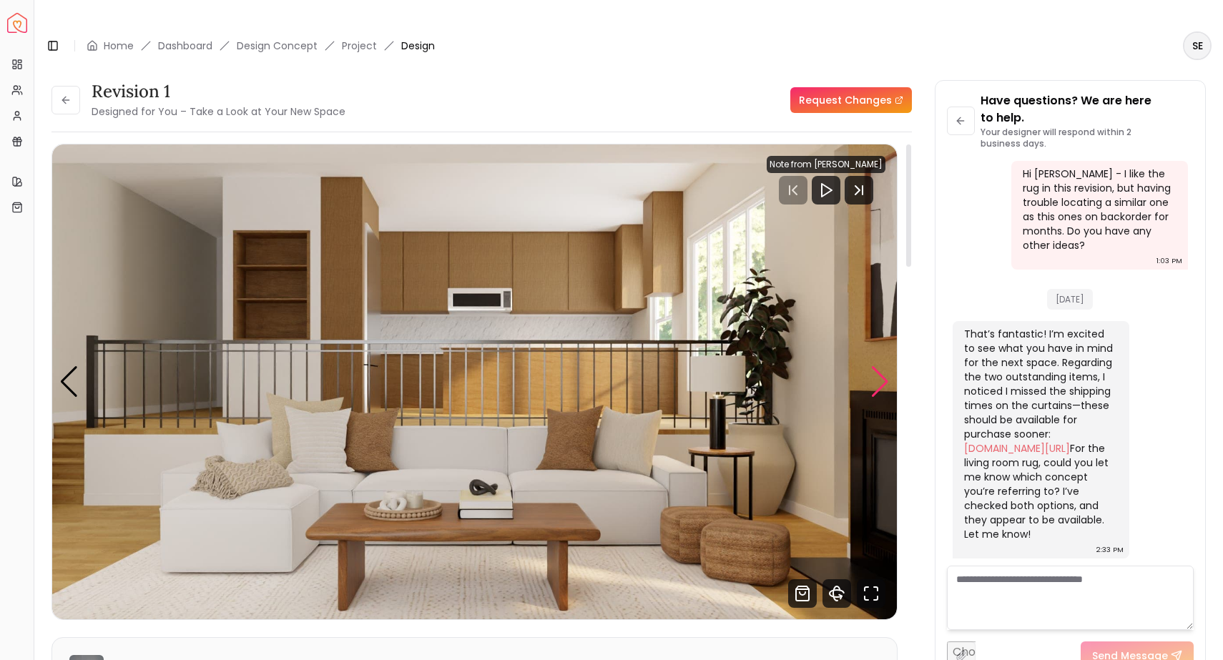
click at [880, 366] on div "Next slide" at bounding box center [879, 381] width 19 height 31
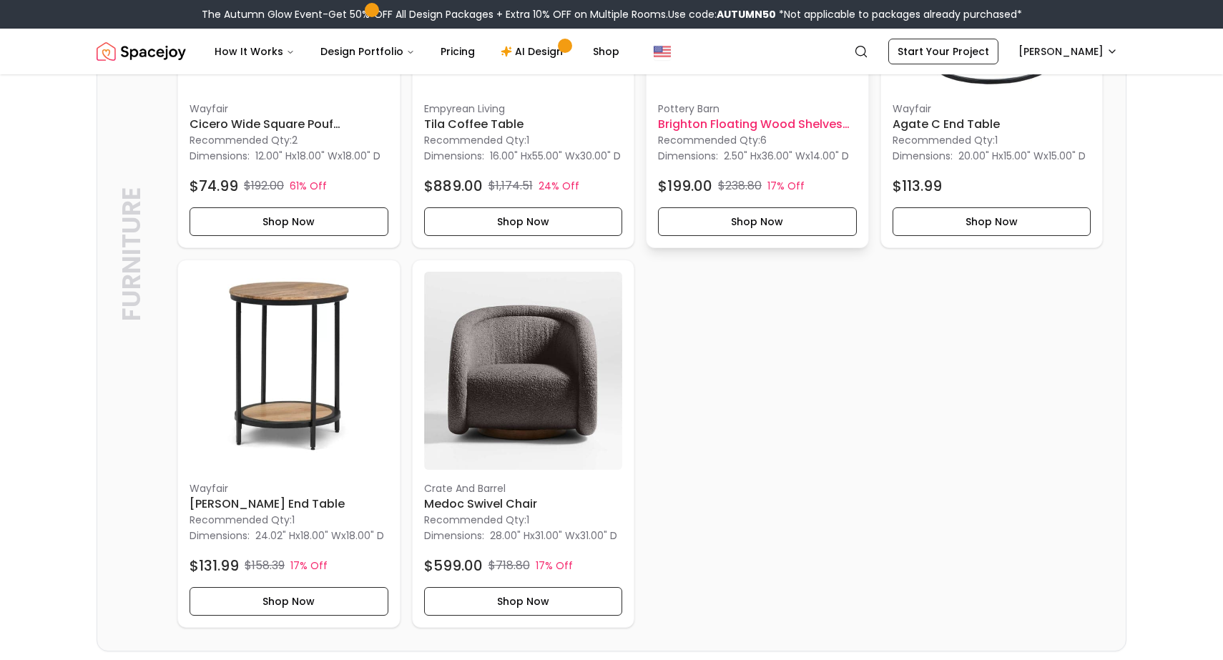
scroll to position [619, 0]
